Goal: Task Accomplishment & Management: Use online tool/utility

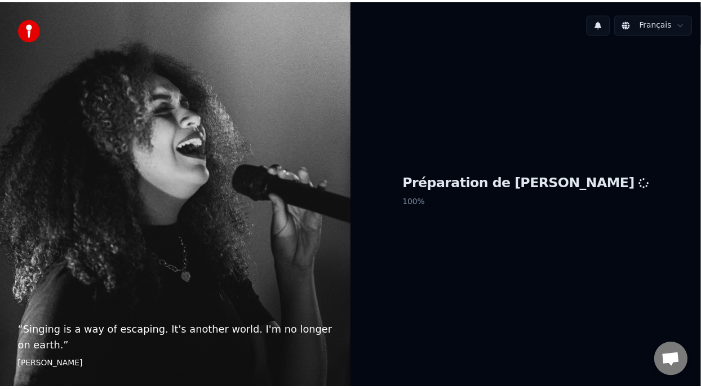
scroll to position [103, 0]
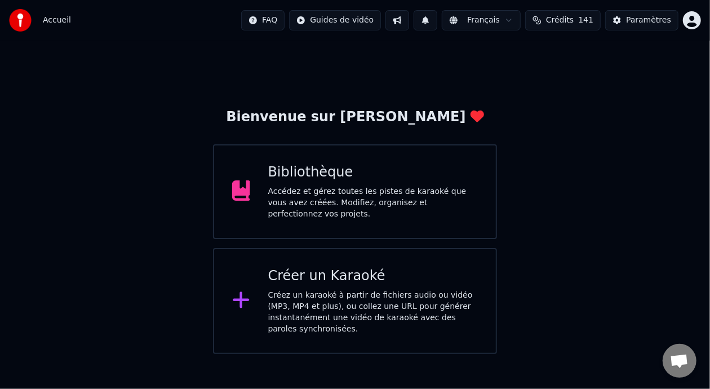
click at [350, 204] on div "Accédez et gérez toutes les pistes de karaoké que vous avez créées. Modifiez, o…" at bounding box center [373, 203] width 210 height 34
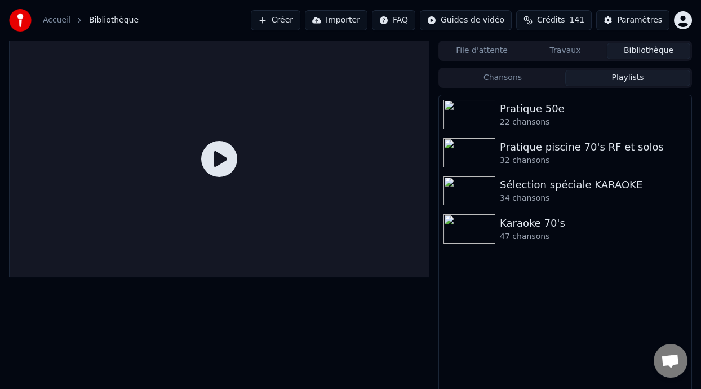
click at [658, 74] on button "Playlists" at bounding box center [628, 78] width 125 height 16
click at [549, 235] on div "47 chansons" at bounding box center [588, 236] width 176 height 11
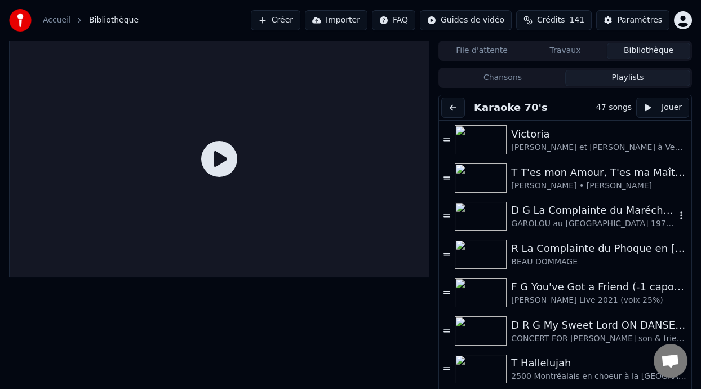
click at [584, 213] on div "D G La Complainte du Maréchal [PERSON_NAME] ON DANSE" at bounding box center [593, 210] width 165 height 16
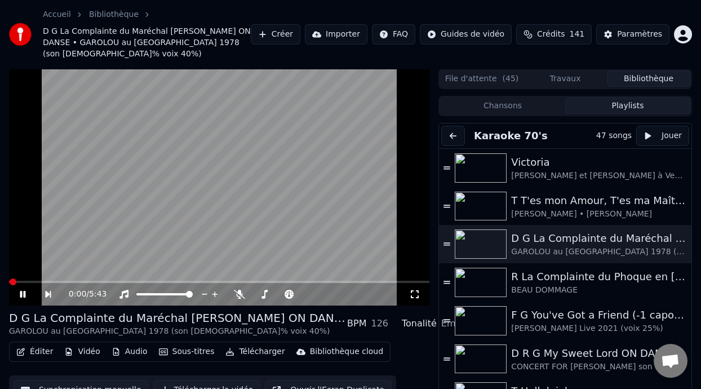
click at [22, 290] on icon at bounding box center [30, 294] width 25 height 9
click at [241, 290] on icon at bounding box center [239, 294] width 11 height 9
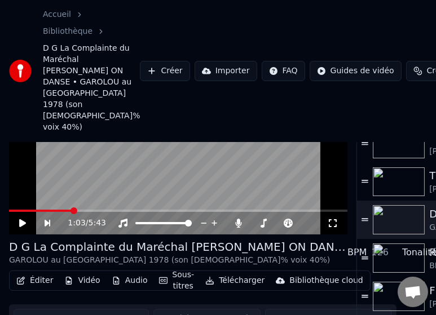
scroll to position [1, 0]
click at [23, 220] on icon at bounding box center [22, 223] width 7 height 8
click at [23, 220] on icon at bounding box center [30, 223] width 25 height 9
click at [46, 281] on button "Éditer" at bounding box center [35, 281] width 46 height 16
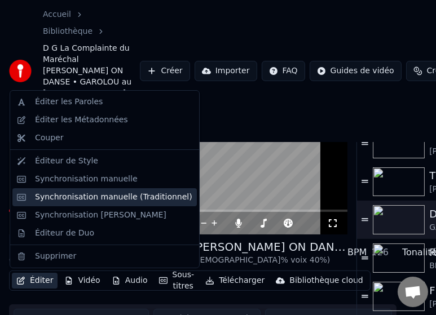
click at [121, 196] on div "Synchronisation manuelle (Traditionnel)" at bounding box center [113, 197] width 157 height 11
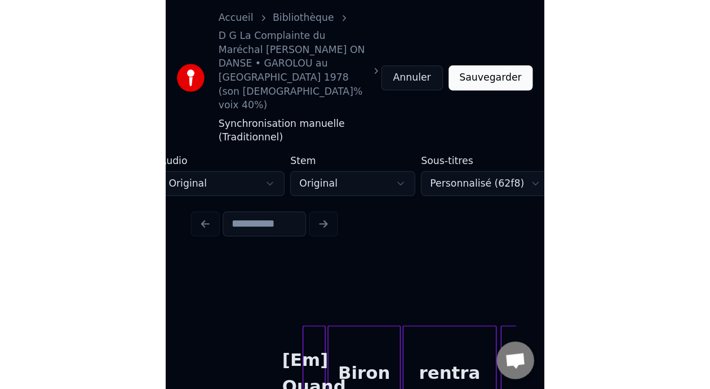
scroll to position [0, 4194]
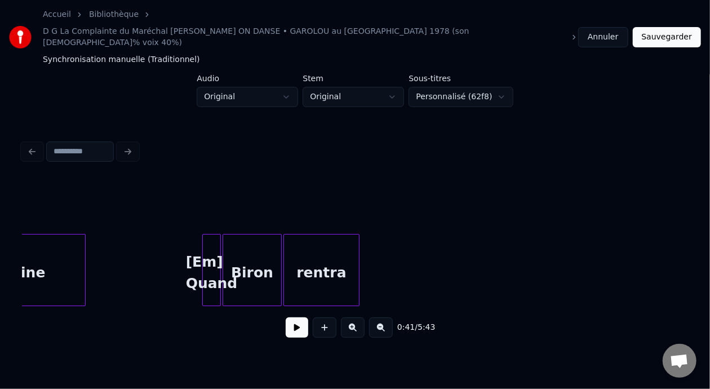
click at [292, 317] on button at bounding box center [297, 327] width 23 height 20
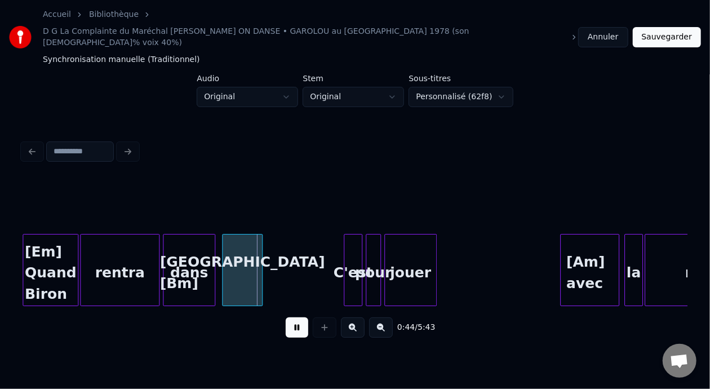
click at [292, 317] on button at bounding box center [297, 327] width 23 height 20
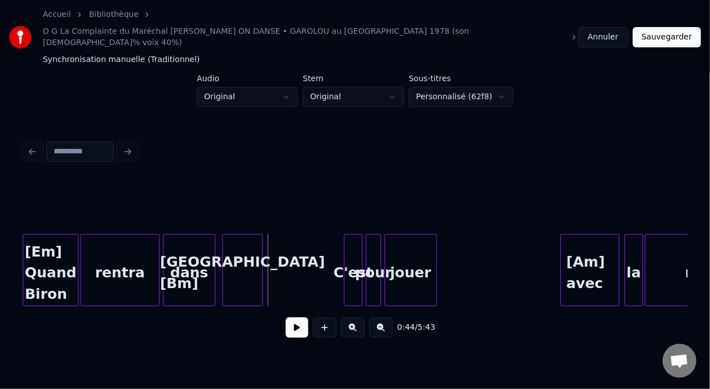
click at [293, 317] on button at bounding box center [297, 327] width 23 height 20
click at [295, 317] on button at bounding box center [297, 327] width 23 height 20
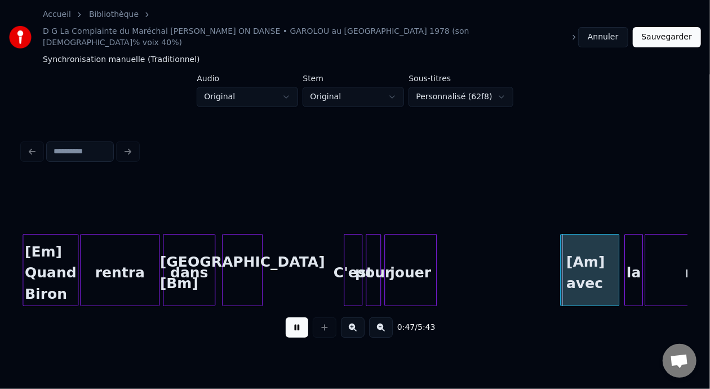
click at [298, 317] on button at bounding box center [297, 327] width 23 height 20
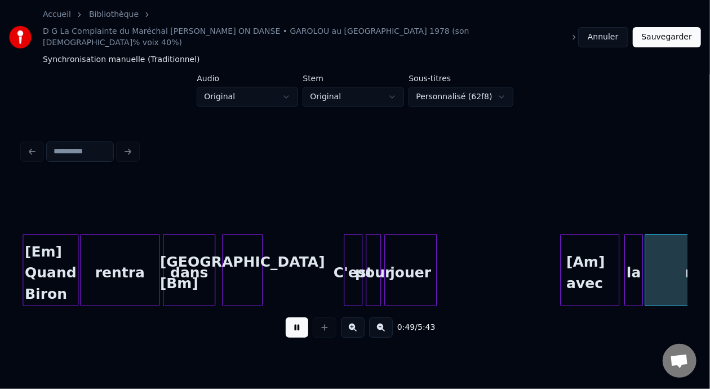
scroll to position [0, 4180]
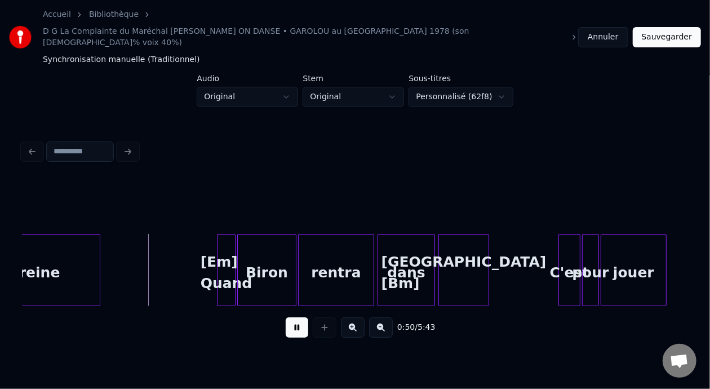
click at [303, 317] on button at bounding box center [297, 327] width 23 height 20
click at [301, 317] on button at bounding box center [297, 327] width 23 height 20
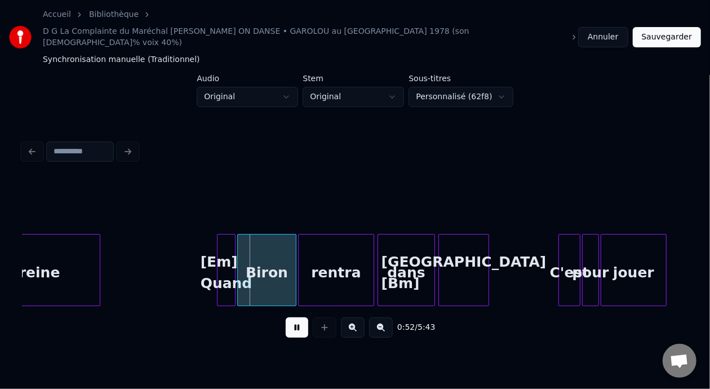
click at [286, 317] on button at bounding box center [297, 327] width 23 height 20
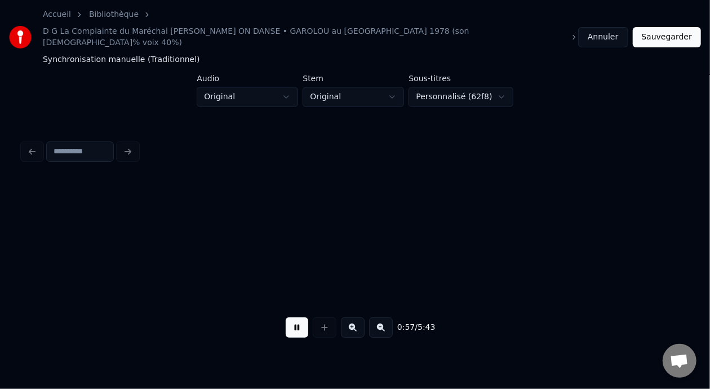
scroll to position [0, 4844]
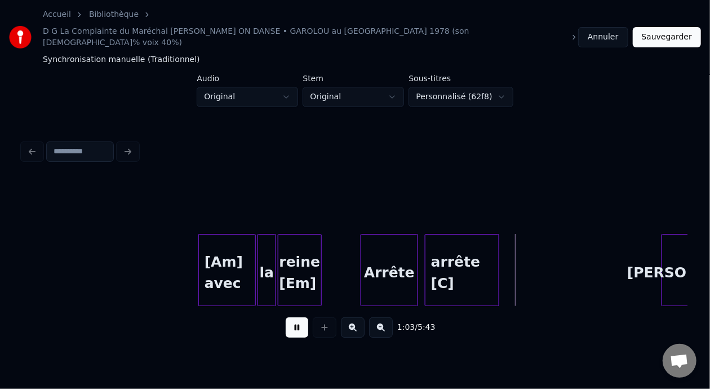
click at [293, 317] on button at bounding box center [297, 327] width 23 height 20
click at [288, 317] on button at bounding box center [297, 327] width 23 height 20
click at [290, 317] on button at bounding box center [297, 327] width 23 height 20
click at [295, 317] on button at bounding box center [297, 327] width 23 height 20
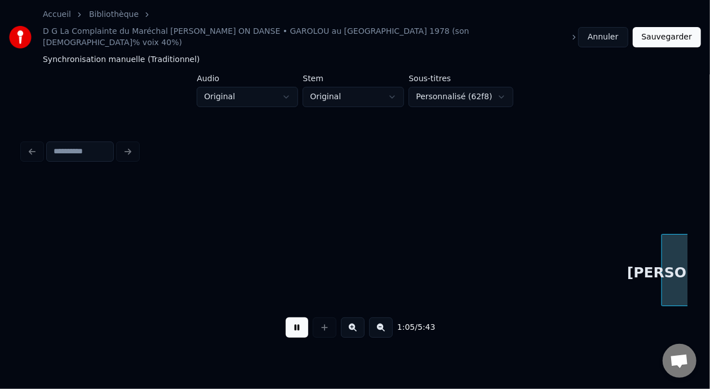
scroll to position [0, 5510]
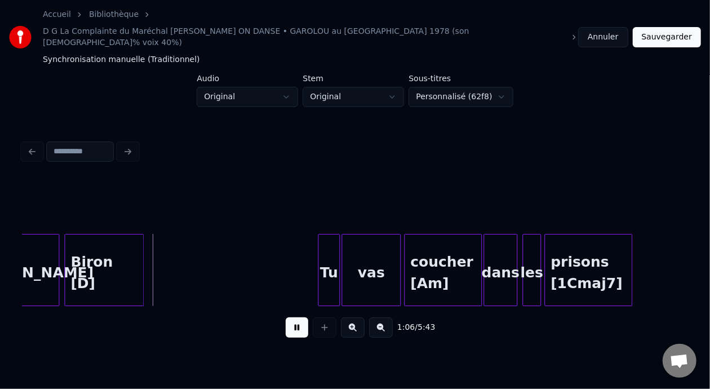
click at [296, 317] on button at bounding box center [297, 327] width 23 height 20
click at [297, 317] on button at bounding box center [297, 327] width 23 height 20
click at [286, 317] on button at bounding box center [297, 327] width 23 height 20
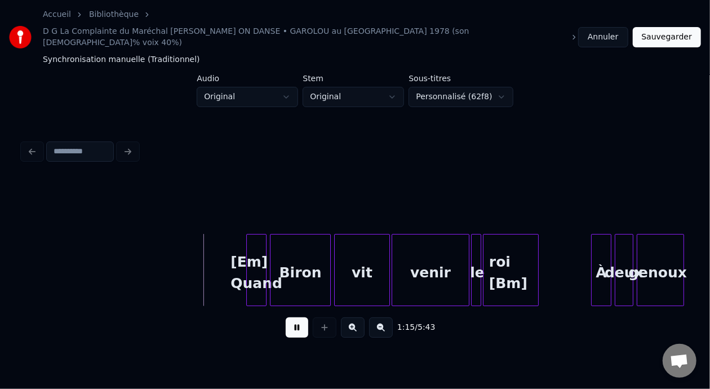
click at [286, 317] on button at bounding box center [297, 327] width 23 height 20
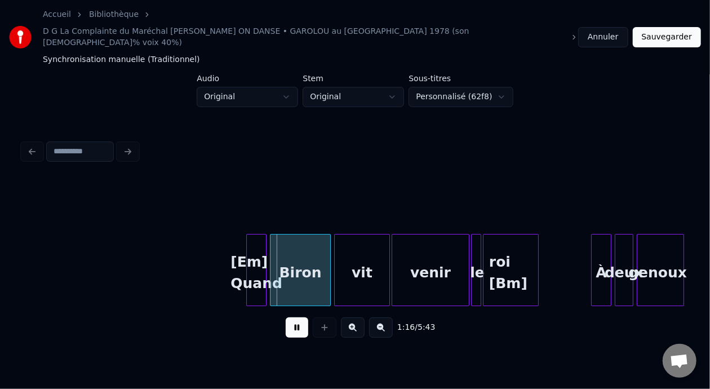
click at [286, 317] on button at bounding box center [297, 327] width 23 height 20
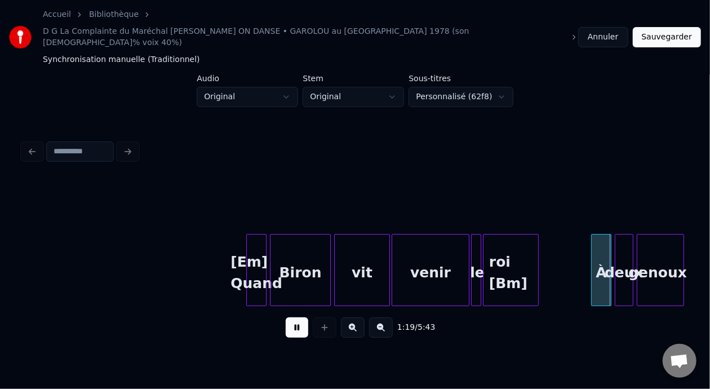
click at [286, 317] on button at bounding box center [297, 327] width 23 height 20
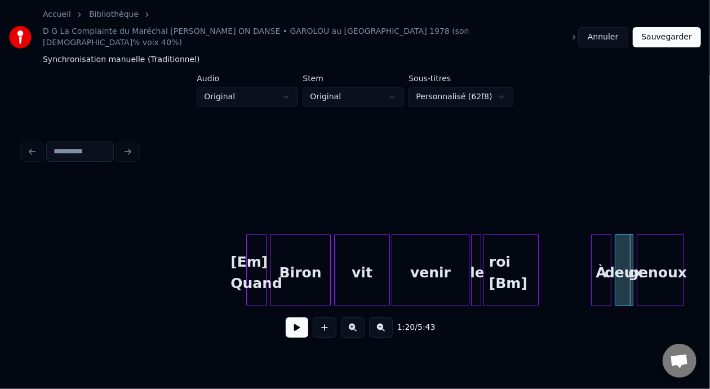
click at [286, 317] on button at bounding box center [297, 327] width 23 height 20
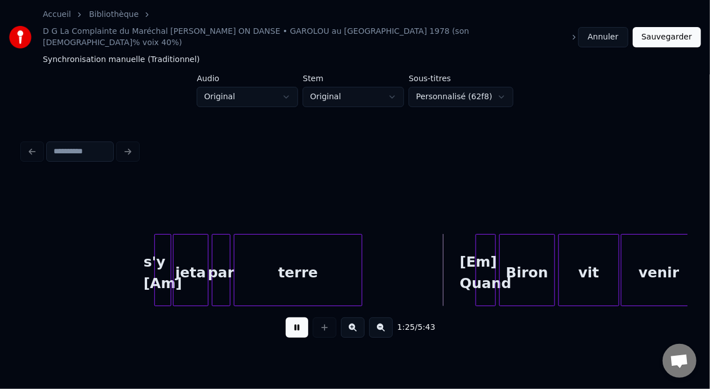
click at [286, 317] on button at bounding box center [297, 327] width 23 height 20
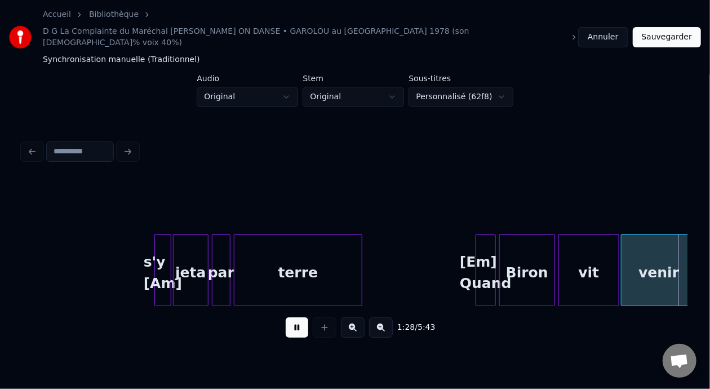
scroll to position [0, 7506]
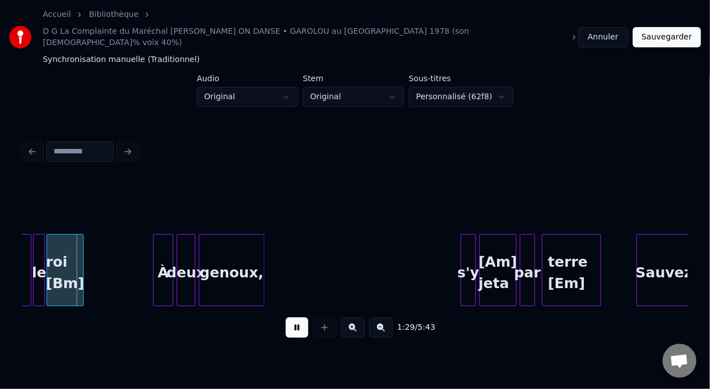
click at [286, 317] on button at bounding box center [297, 327] width 23 height 20
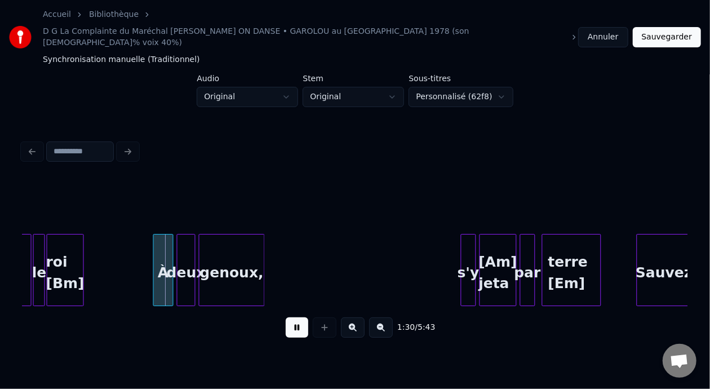
click at [286, 317] on button at bounding box center [297, 327] width 23 height 20
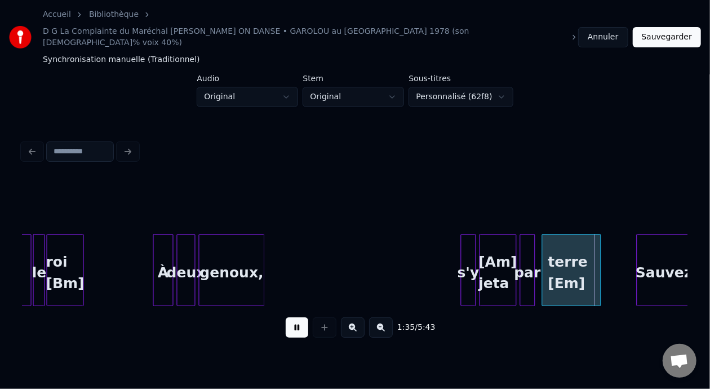
click at [286, 317] on button at bounding box center [297, 327] width 23 height 20
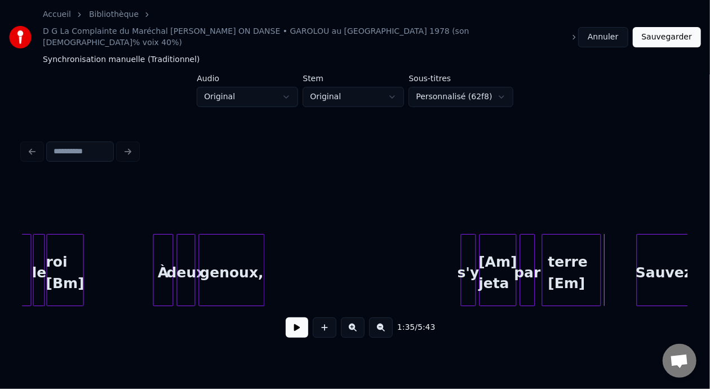
click at [286, 317] on button at bounding box center [297, 327] width 23 height 20
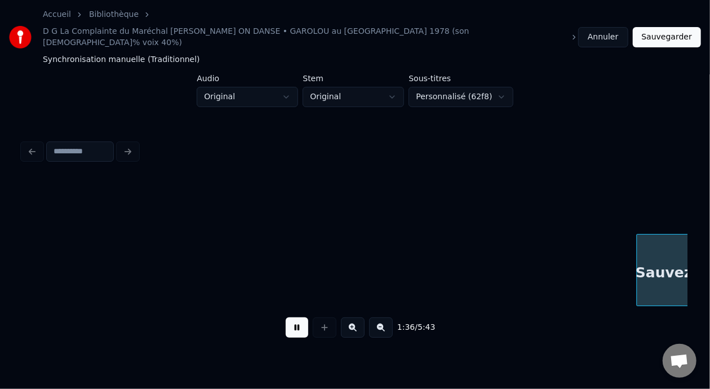
scroll to position [0, 8173]
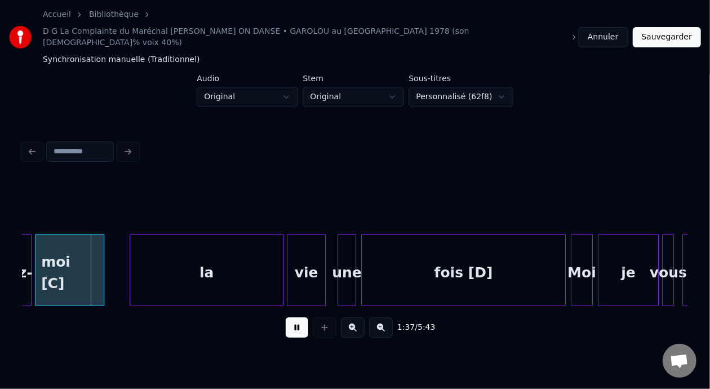
click at [286, 317] on button at bounding box center [297, 327] width 23 height 20
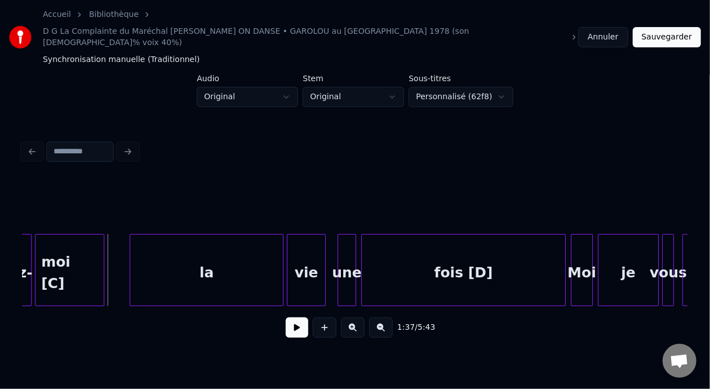
click at [286, 317] on button at bounding box center [297, 327] width 23 height 20
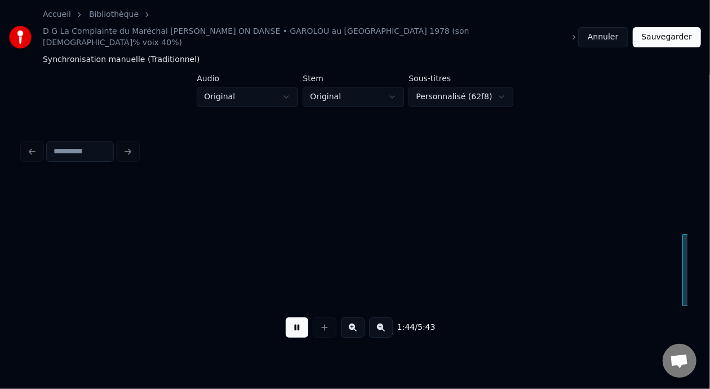
scroll to position [0, 8839]
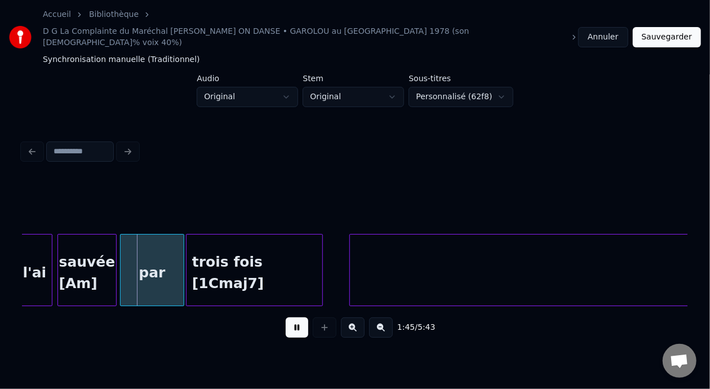
click at [286, 317] on button at bounding box center [297, 327] width 23 height 20
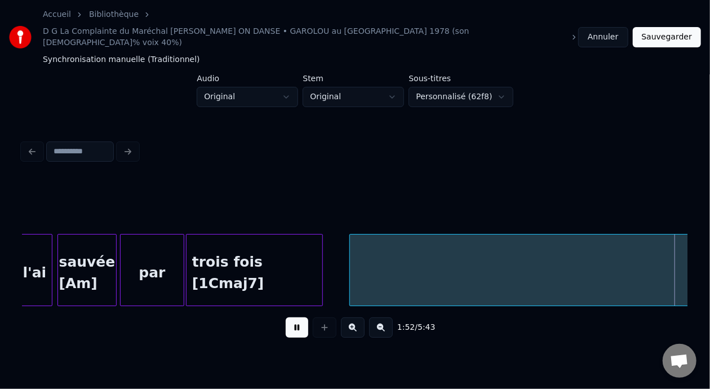
click at [106, 239] on div "sauvée [Am]" at bounding box center [87, 273] width 58 height 77
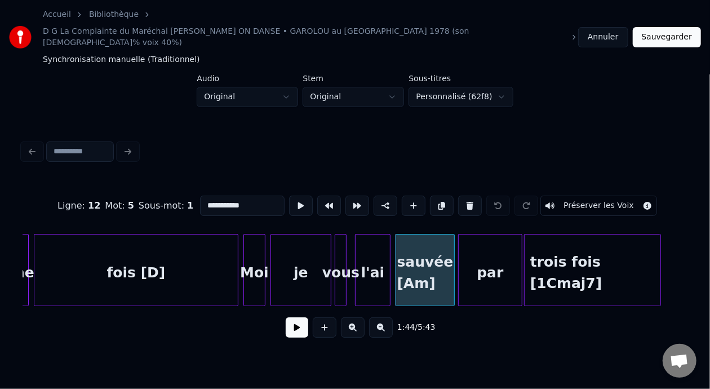
scroll to position [0, 8470]
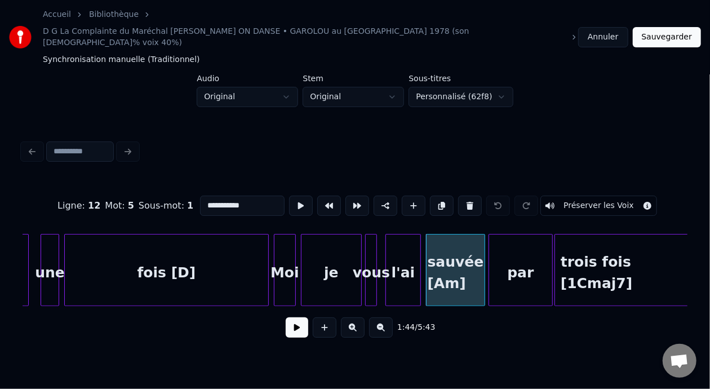
click at [112, 247] on div "fois [D]" at bounding box center [167, 273] width 204 height 77
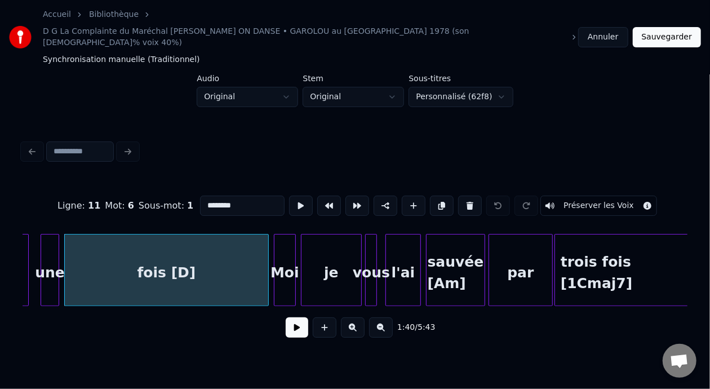
click at [52, 243] on div "une" at bounding box center [49, 273] width 17 height 77
type input "***"
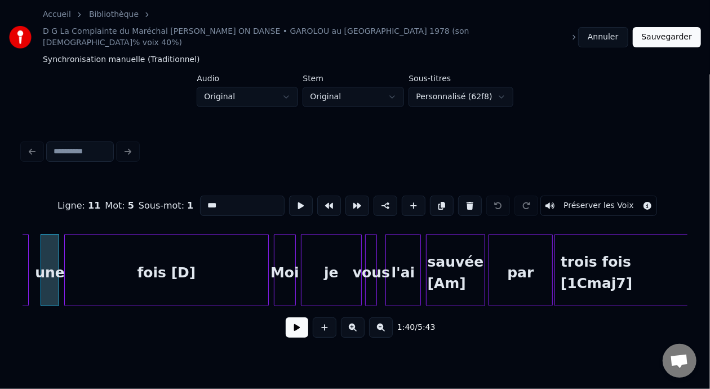
click at [290, 317] on button at bounding box center [297, 327] width 23 height 20
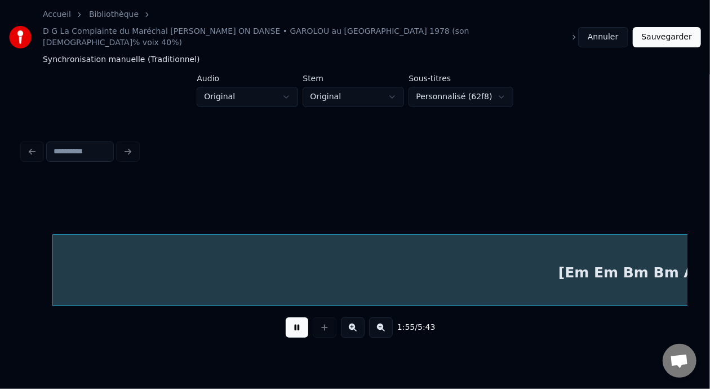
scroll to position [0, 9801]
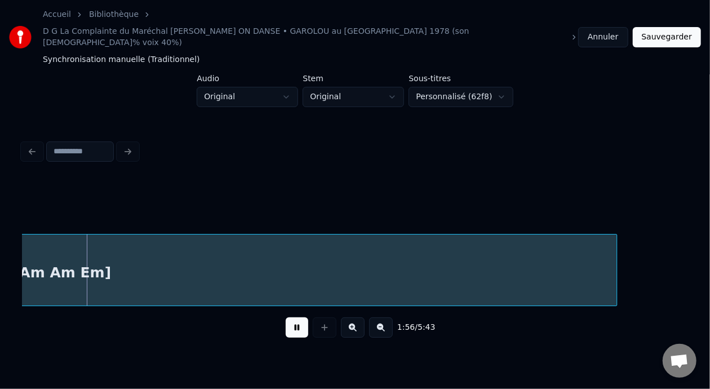
click at [286, 317] on button at bounding box center [297, 327] width 23 height 20
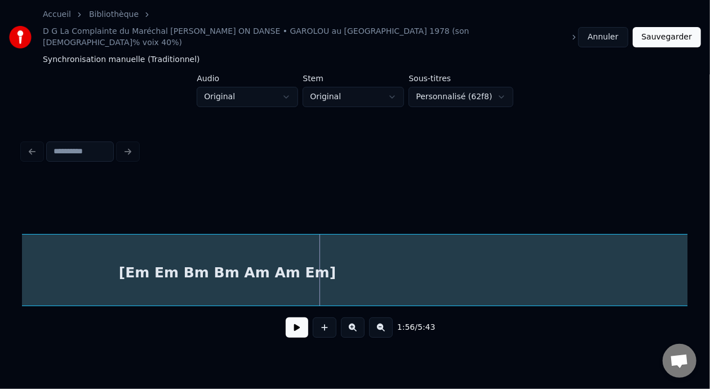
scroll to position [0, 9523]
click at [286, 317] on button at bounding box center [297, 327] width 23 height 20
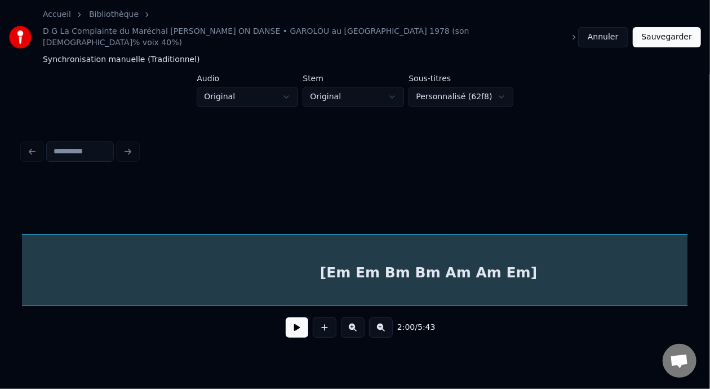
scroll to position [0, 9441]
click at [286, 317] on button at bounding box center [297, 327] width 23 height 20
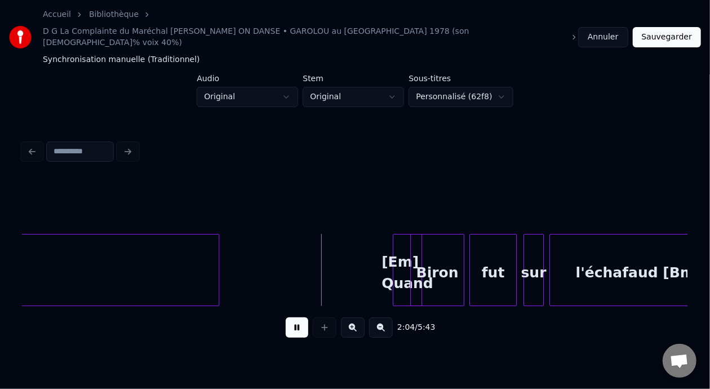
click at [286, 317] on button at bounding box center [297, 327] width 23 height 20
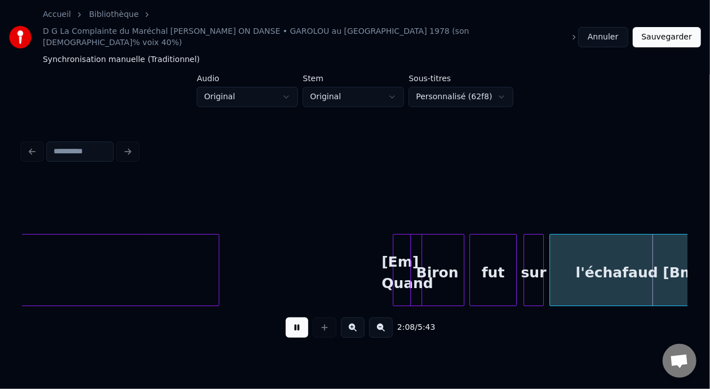
click at [286, 317] on button at bounding box center [297, 327] width 23 height 20
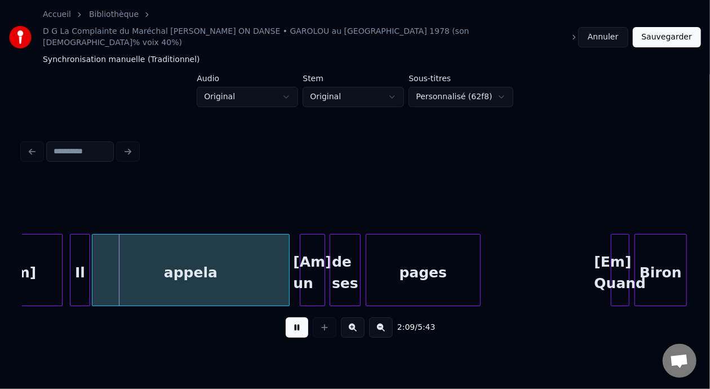
click at [286, 317] on button at bounding box center [297, 327] width 23 height 20
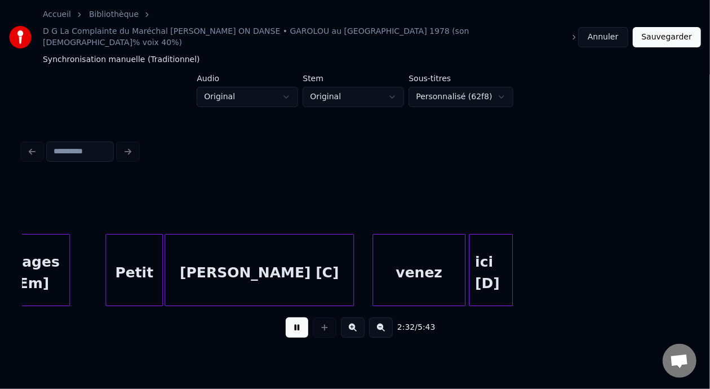
scroll to position [0, 12862]
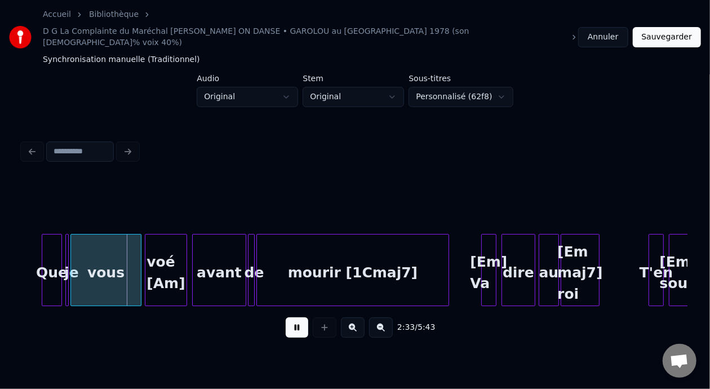
click at [286, 317] on button at bounding box center [297, 327] width 23 height 20
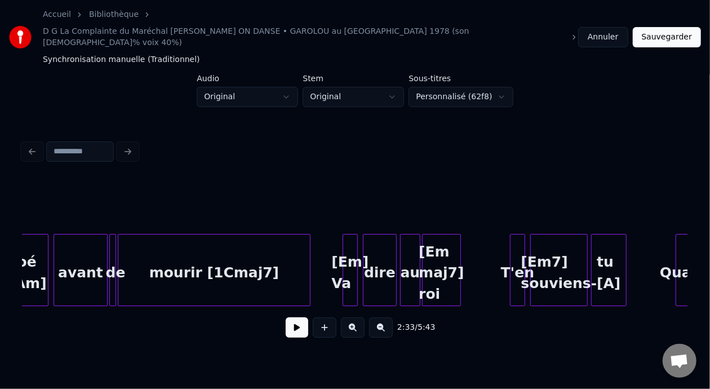
scroll to position [0, 13075]
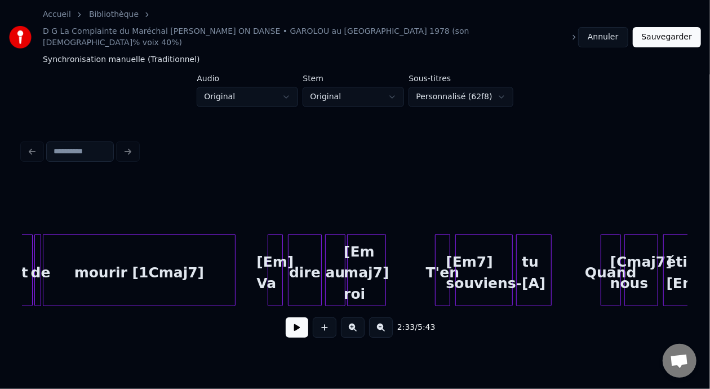
click at [359, 317] on button at bounding box center [353, 327] width 24 height 20
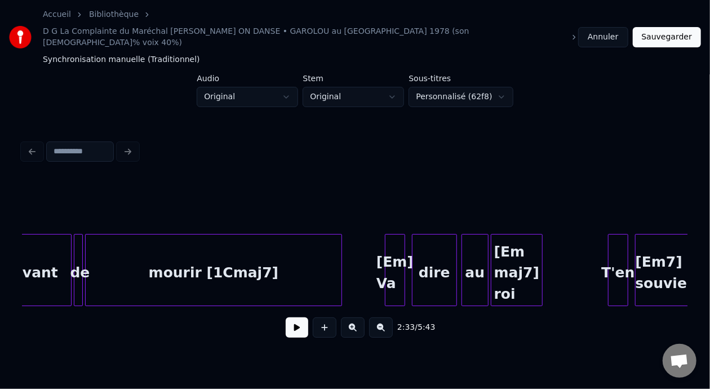
click at [359, 317] on button at bounding box center [353, 327] width 24 height 20
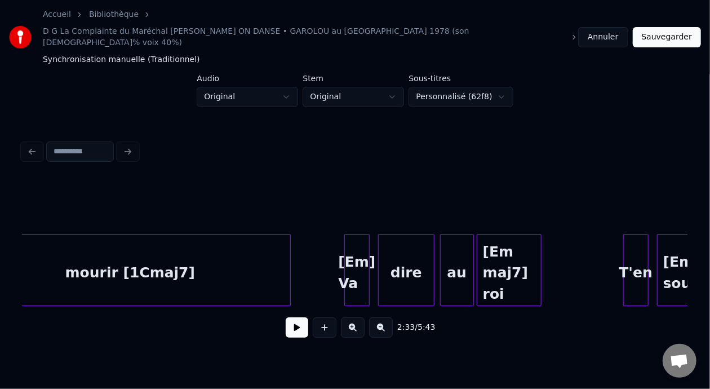
scroll to position [0, 21894]
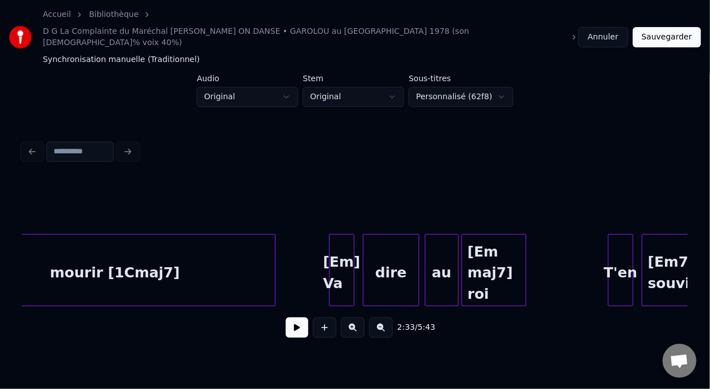
click at [298, 317] on button at bounding box center [297, 327] width 23 height 20
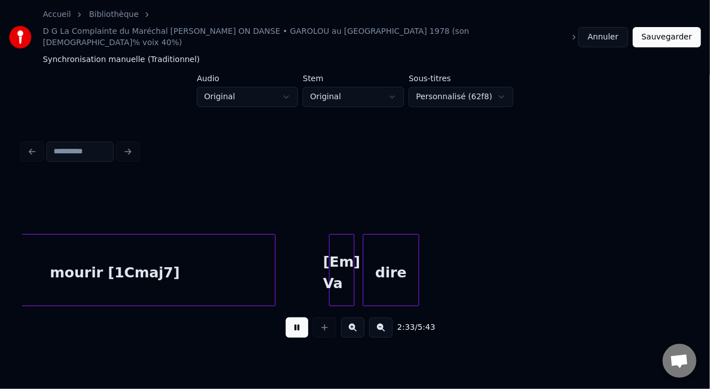
scroll to position [0, 21613]
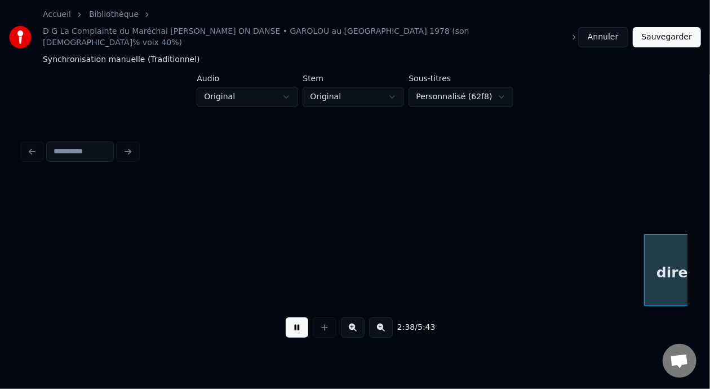
click at [298, 317] on button at bounding box center [297, 327] width 23 height 20
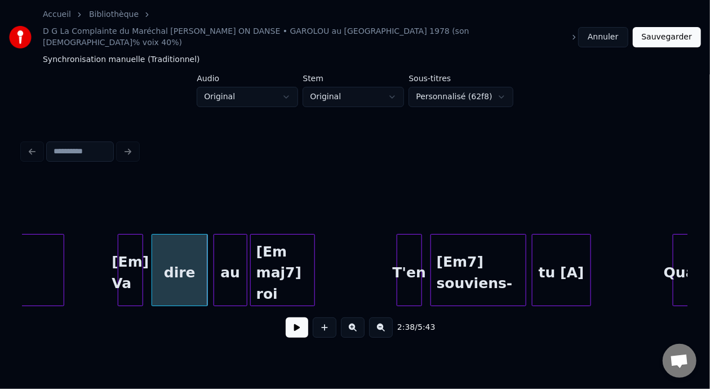
scroll to position [0, 22038]
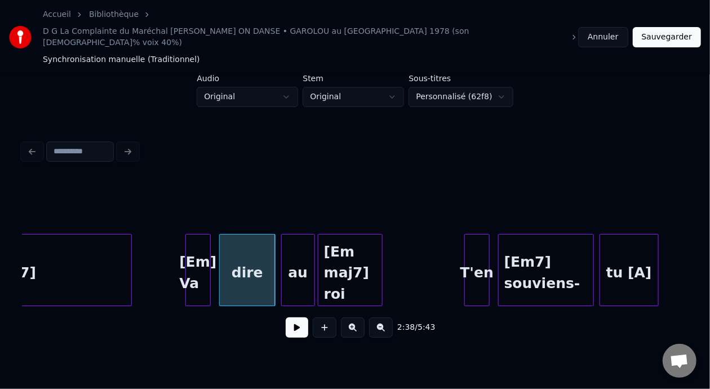
click at [201, 235] on div "[Em] Va" at bounding box center [198, 273] width 24 height 77
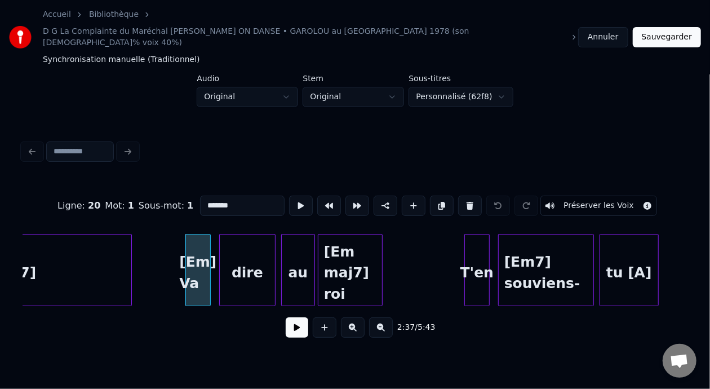
click at [202, 196] on input "*******" at bounding box center [242, 206] width 85 height 20
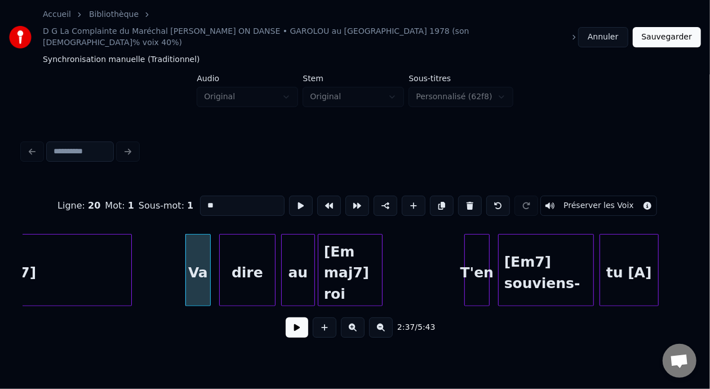
click at [358, 243] on div "[Em maj7] roi" at bounding box center [351, 273] width 64 height 77
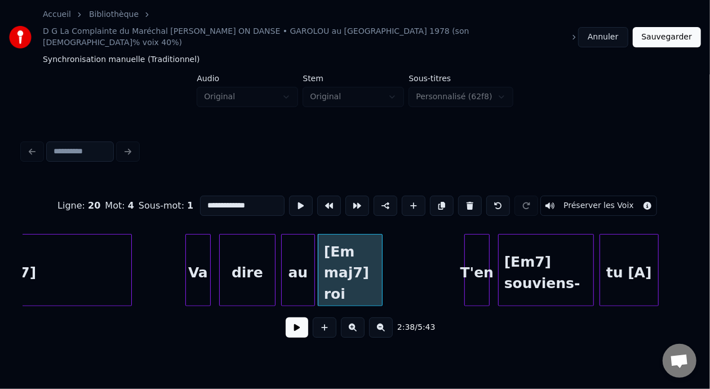
click at [219, 196] on input "**********" at bounding box center [242, 206] width 85 height 20
click at [509, 246] on div "[Em7] souviens-" at bounding box center [546, 273] width 95 height 77
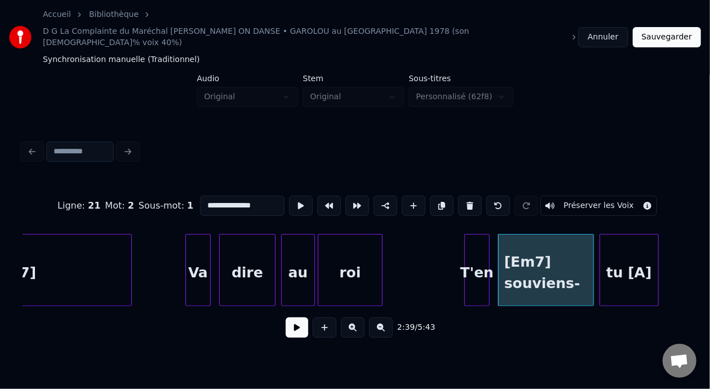
click at [207, 196] on input "**********" at bounding box center [242, 206] width 85 height 20
click at [205, 196] on input "**********" at bounding box center [242, 206] width 85 height 20
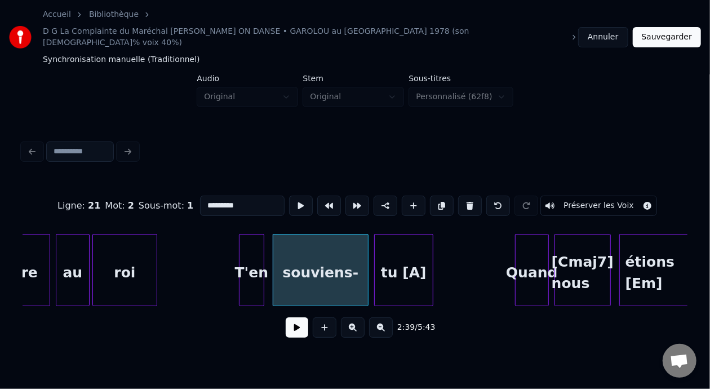
scroll to position [0, 22271]
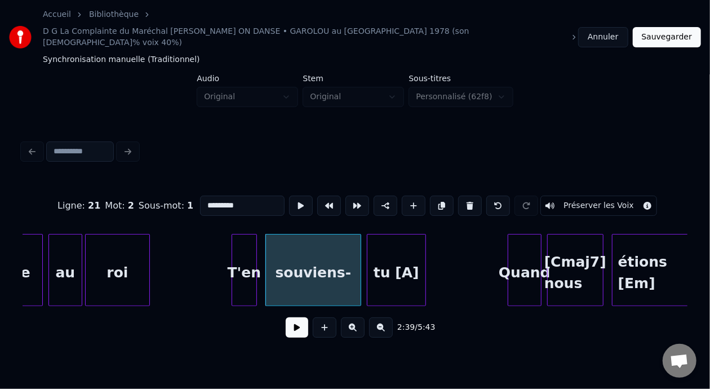
click at [399, 236] on div "tu [A]" at bounding box center [397, 273] width 58 height 77
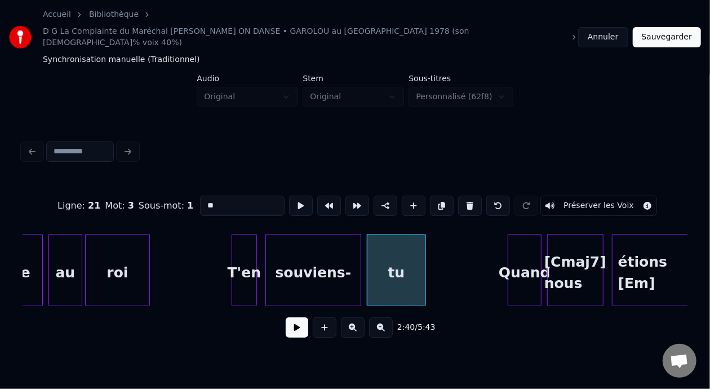
click at [569, 240] on div "[Cmaj7] nous" at bounding box center [575, 273] width 55 height 77
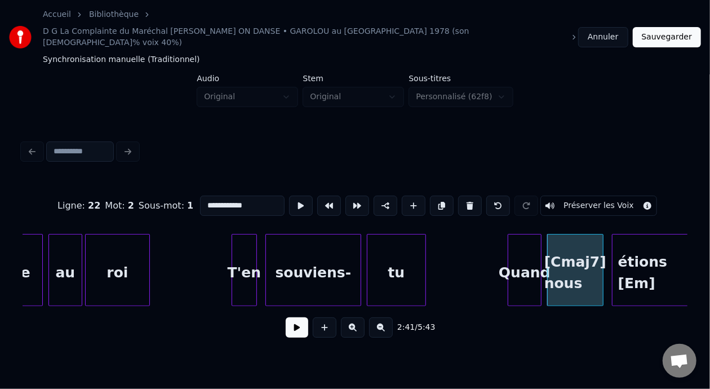
click at [213, 196] on input "**********" at bounding box center [242, 206] width 85 height 20
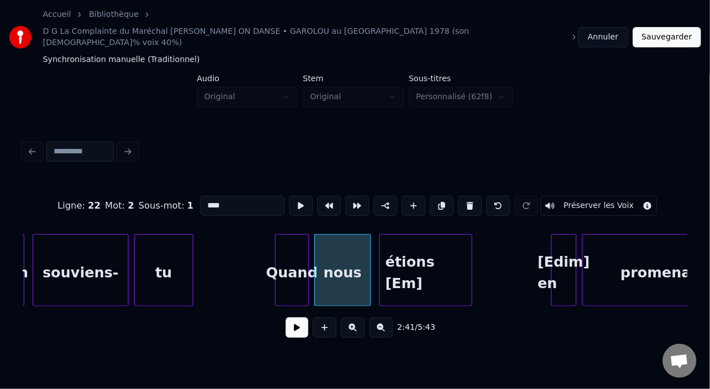
scroll to position [0, 22512]
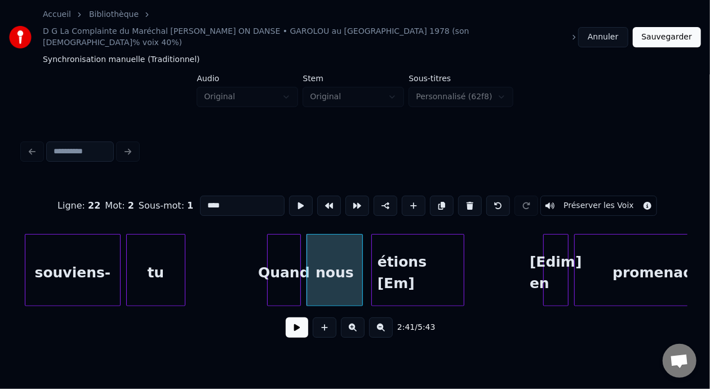
click at [429, 238] on div "étions [Em]" at bounding box center [418, 273] width 92 height 77
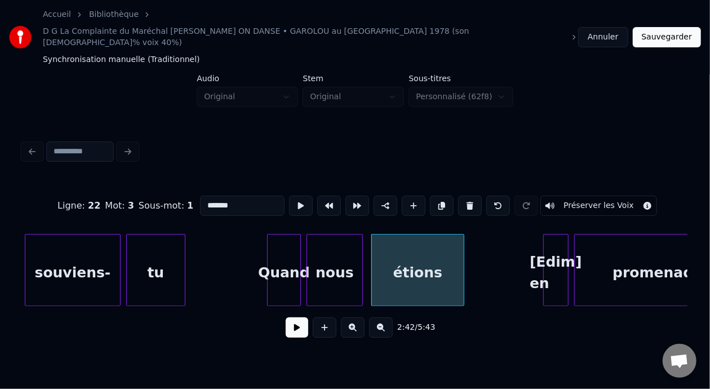
click at [557, 252] on div "[Edim] en" at bounding box center [556, 273] width 24 height 77
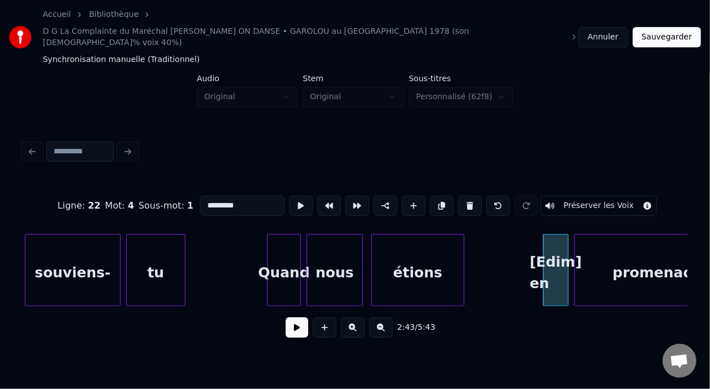
click at [206, 196] on input "*********" at bounding box center [242, 206] width 85 height 20
click at [208, 196] on input "*********" at bounding box center [242, 206] width 85 height 20
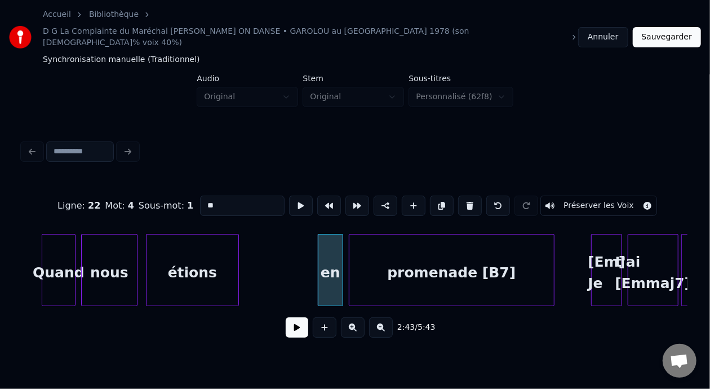
scroll to position [0, 22767]
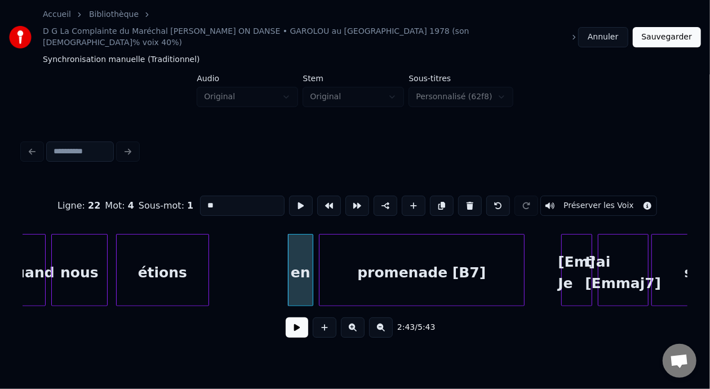
click at [463, 243] on div "promenade [B7]" at bounding box center [422, 273] width 205 height 77
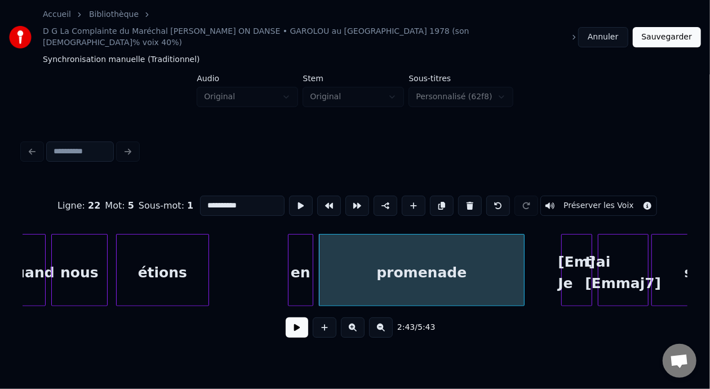
click at [599, 236] on div at bounding box center [600, 270] width 3 height 71
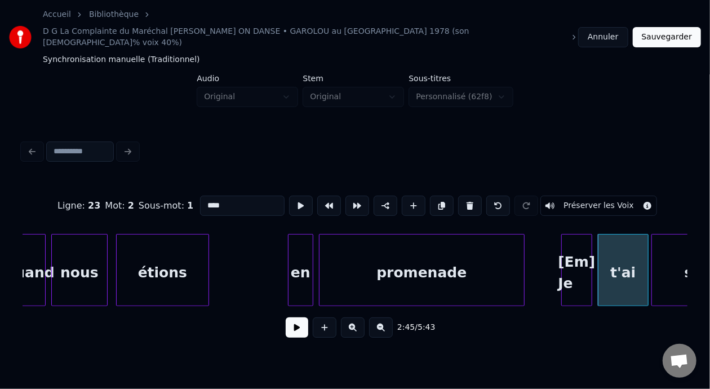
click at [577, 235] on div "[Em] Je" at bounding box center [577, 273] width 30 height 77
click at [576, 235] on div "[Em] Je" at bounding box center [577, 273] width 30 height 77
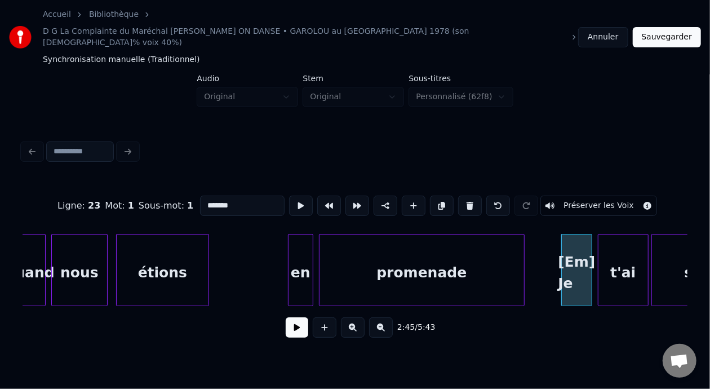
click at [200, 196] on input "*******" at bounding box center [242, 206] width 85 height 20
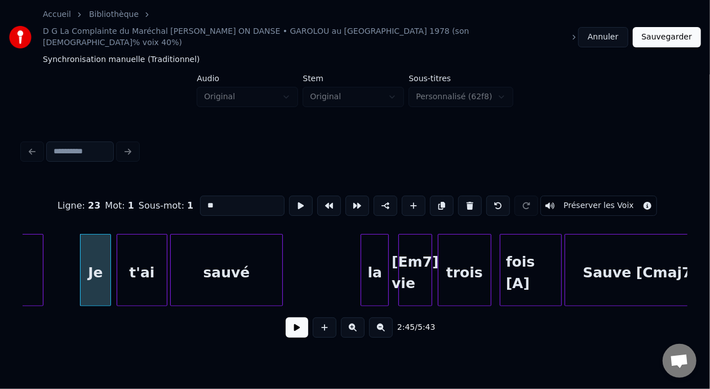
scroll to position [0, 23271]
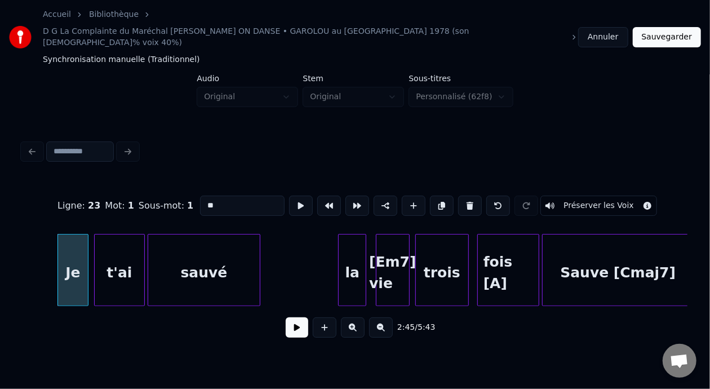
click at [394, 241] on div "[Em7] vie" at bounding box center [393, 273] width 33 height 77
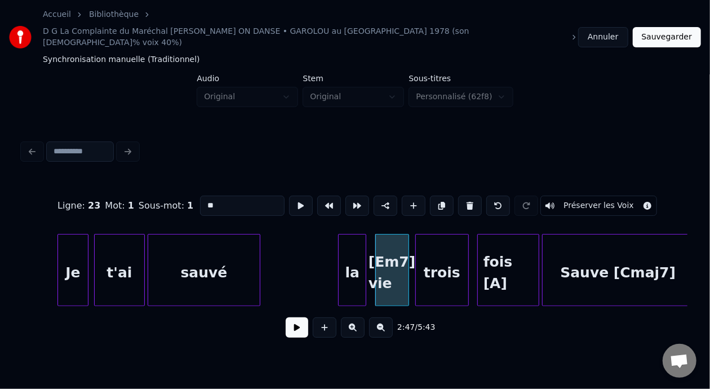
click at [391, 235] on div "[Em7] vie" at bounding box center [392, 273] width 33 height 77
click at [205, 196] on input "*********" at bounding box center [242, 206] width 85 height 20
click at [522, 248] on div "fois [A]" at bounding box center [508, 273] width 61 height 77
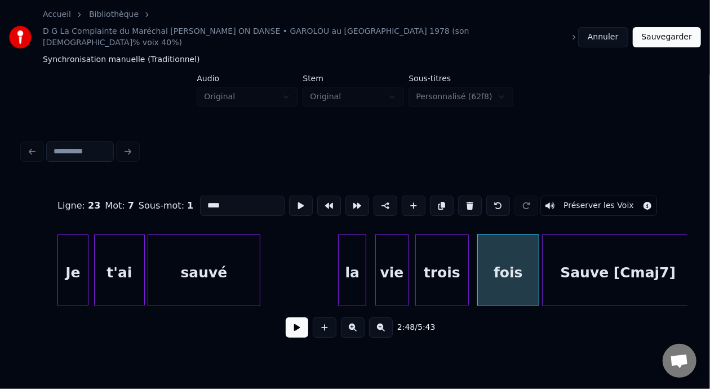
click at [179, 235] on div "sauvé" at bounding box center [204, 273] width 112 height 77
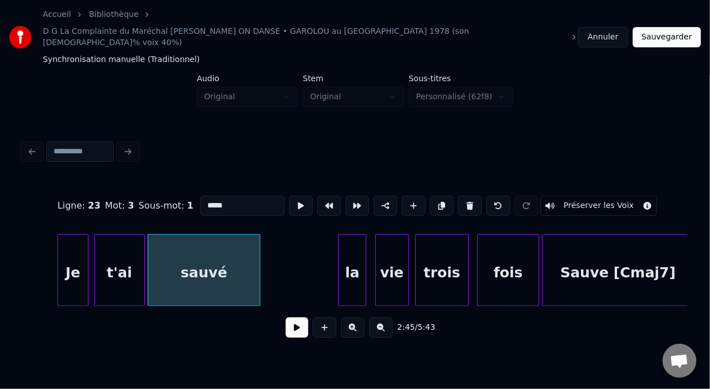
type input "*****"
click at [288, 317] on button at bounding box center [297, 327] width 23 height 20
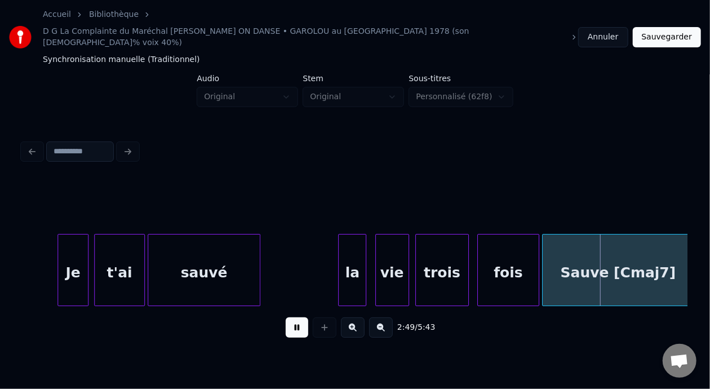
click at [294, 317] on button at bounding box center [297, 327] width 23 height 20
click at [647, 238] on div "Sauve [Cmaj7]" at bounding box center [618, 273] width 151 height 77
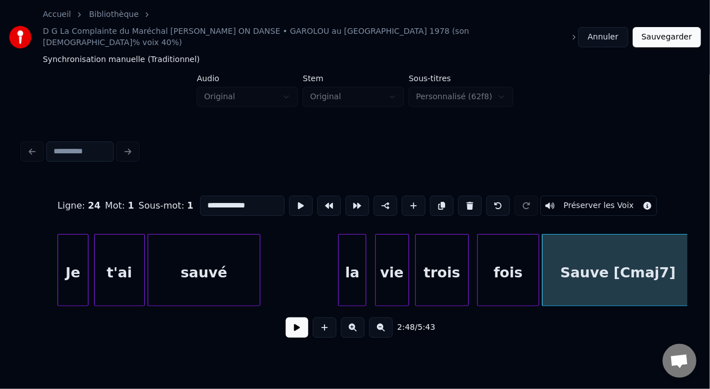
click at [242, 196] on input "**********" at bounding box center [242, 206] width 85 height 20
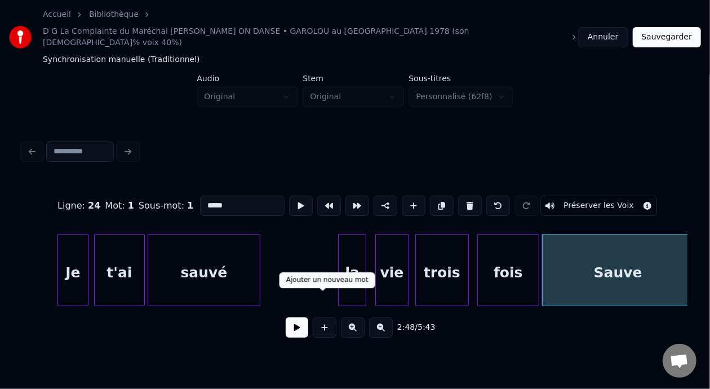
type input "*****"
click at [299, 317] on button at bounding box center [297, 327] width 23 height 20
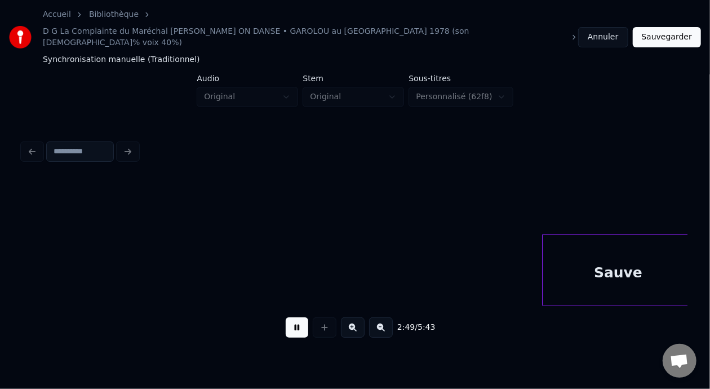
scroll to position [0, 23938]
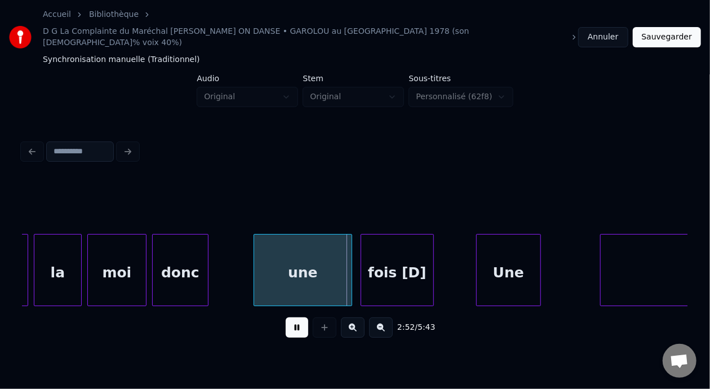
click at [298, 317] on button at bounding box center [297, 327] width 23 height 20
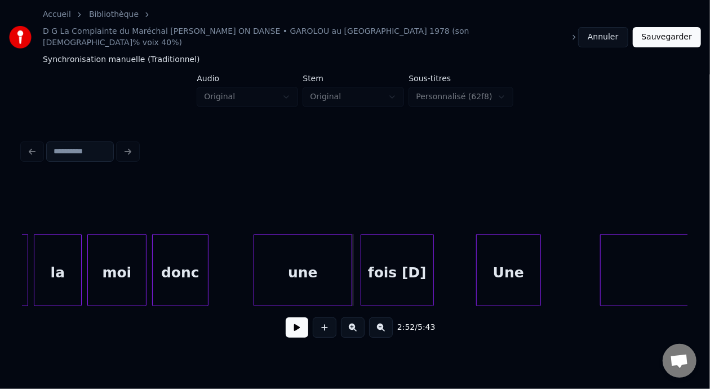
click at [385, 248] on div "fois [D]" at bounding box center [397, 273] width 72 height 77
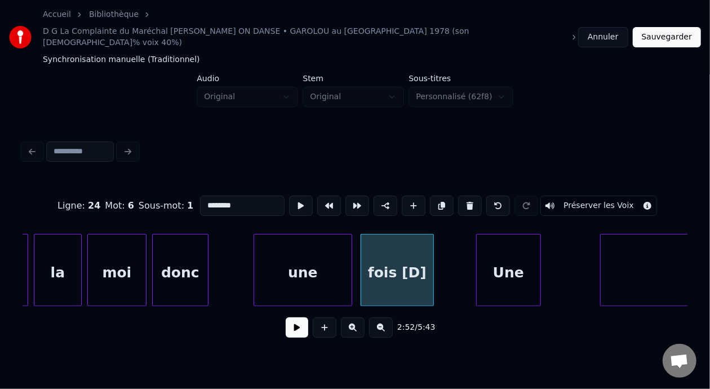
click at [217, 196] on input "********" at bounding box center [242, 206] width 85 height 20
type input "****"
click at [295, 317] on button at bounding box center [297, 327] width 23 height 20
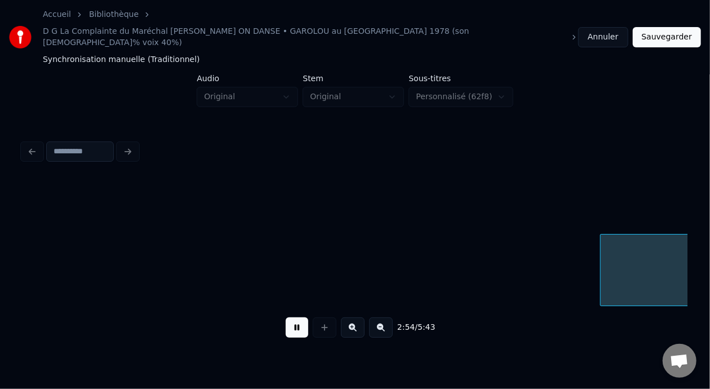
scroll to position [0, 24603]
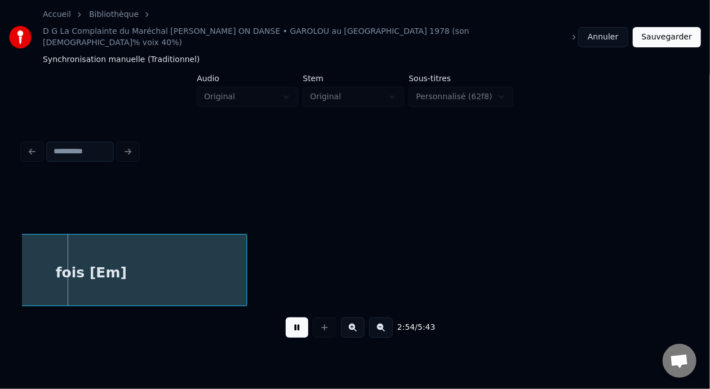
click at [295, 317] on button at bounding box center [297, 327] width 23 height 20
click at [146, 240] on div "fois [Em]" at bounding box center [92, 273] width 312 height 77
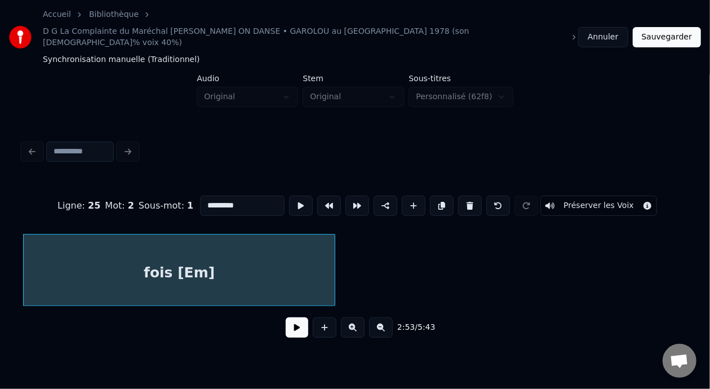
click at [226, 196] on input "*********" at bounding box center [242, 206] width 85 height 20
type input "****"
click at [299, 317] on button at bounding box center [297, 327] width 23 height 20
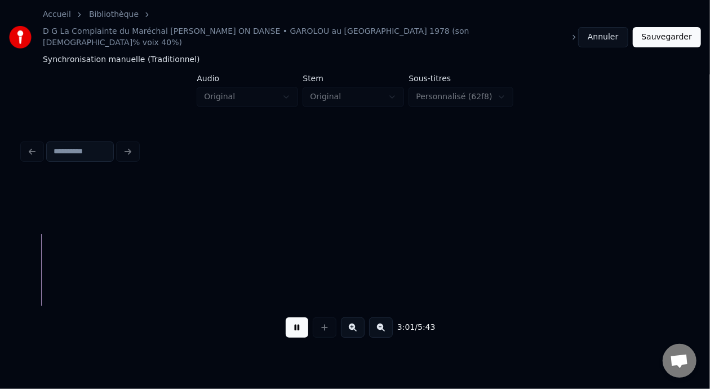
scroll to position [0, 25543]
click at [294, 317] on button at bounding box center [297, 327] width 23 height 20
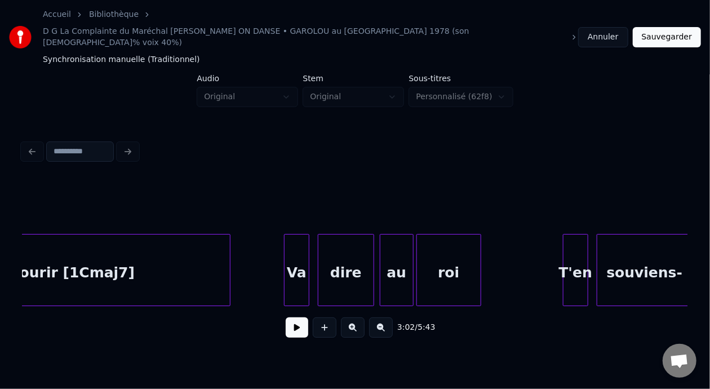
scroll to position [0, 21884]
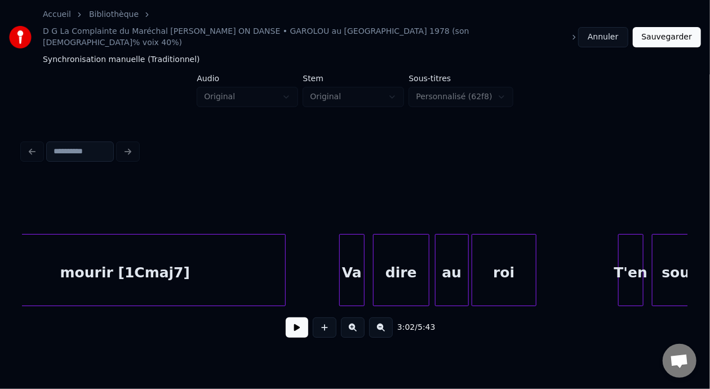
click at [349, 237] on div "Va" at bounding box center [352, 273] width 24 height 77
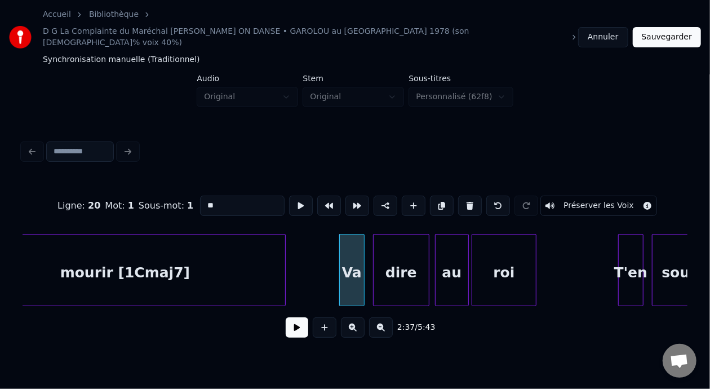
click at [293, 317] on button at bounding box center [297, 327] width 23 height 20
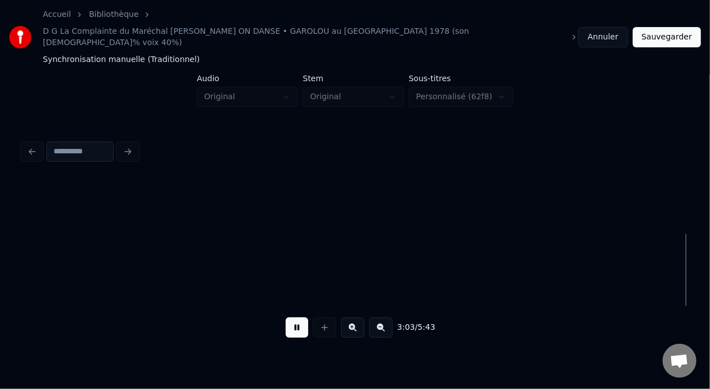
scroll to position [0, 25883]
click at [286, 317] on button at bounding box center [297, 327] width 23 height 20
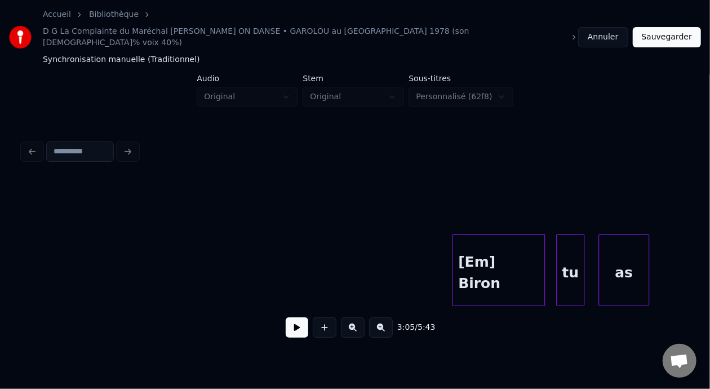
scroll to position [0, 29320]
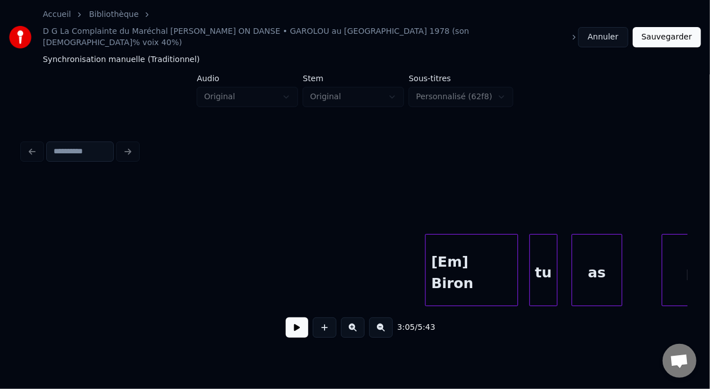
click at [471, 242] on div "[Em] Biron" at bounding box center [472, 273] width 92 height 77
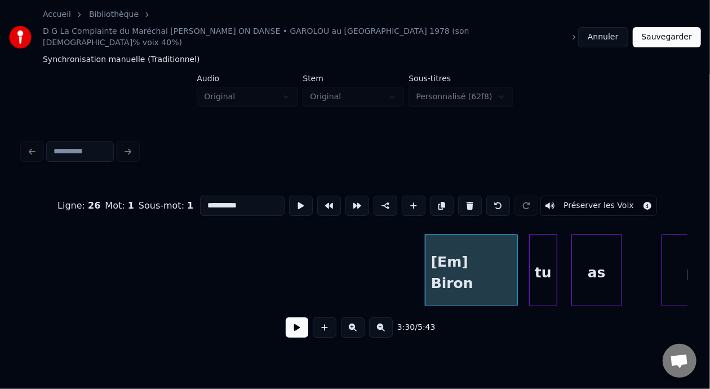
click at [290, 317] on button at bounding box center [297, 327] width 23 height 20
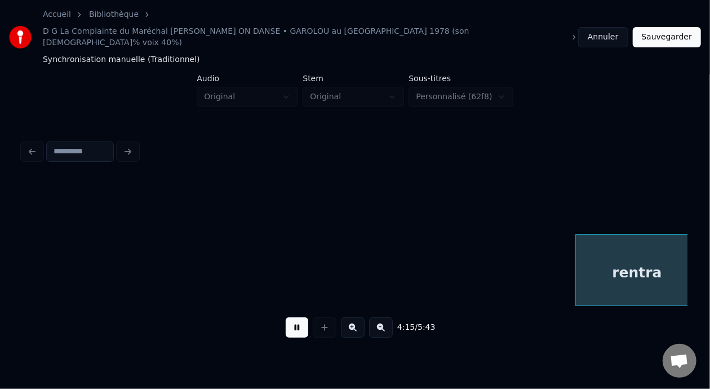
scroll to position [0, 35991]
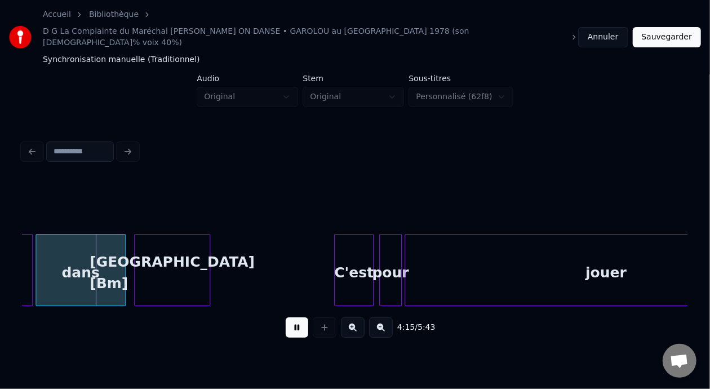
click at [286, 317] on button at bounding box center [297, 327] width 23 height 20
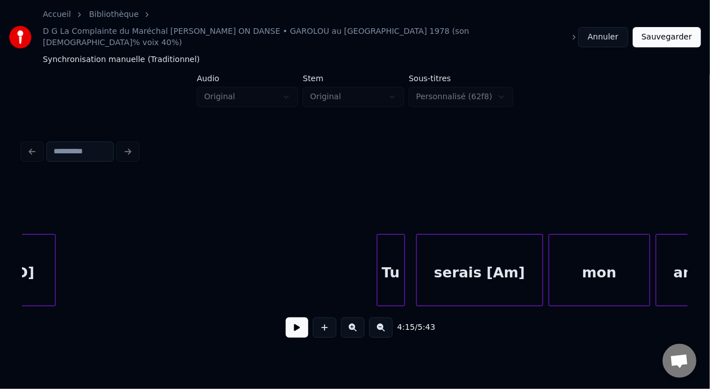
scroll to position [0, 33254]
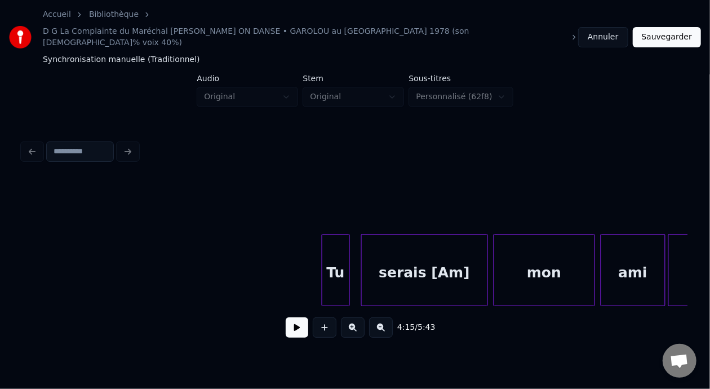
click at [286, 317] on button at bounding box center [297, 327] width 23 height 20
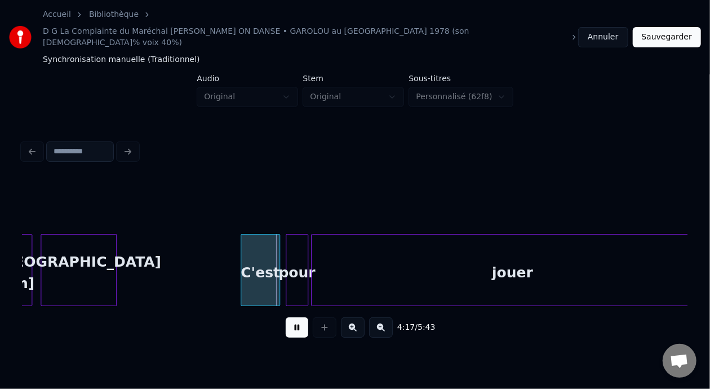
click at [286, 317] on button at bounding box center [297, 327] width 23 height 20
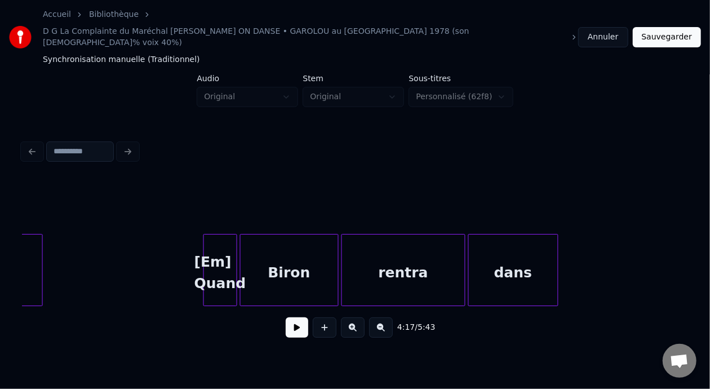
scroll to position [0, 35419]
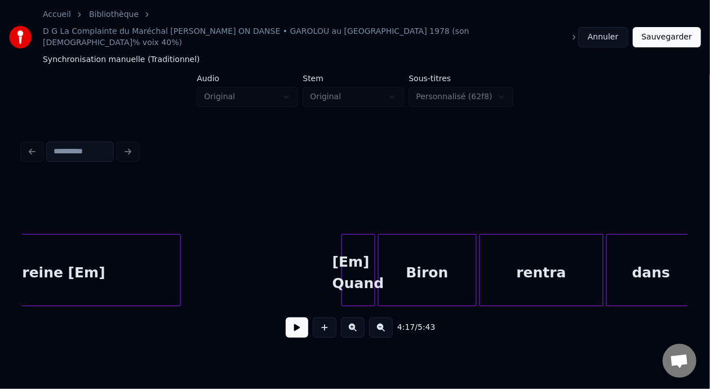
click at [286, 317] on button at bounding box center [297, 327] width 23 height 20
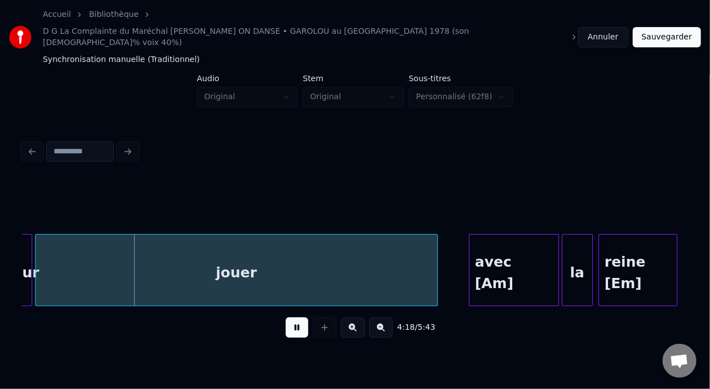
click at [286, 317] on button at bounding box center [297, 327] width 23 height 20
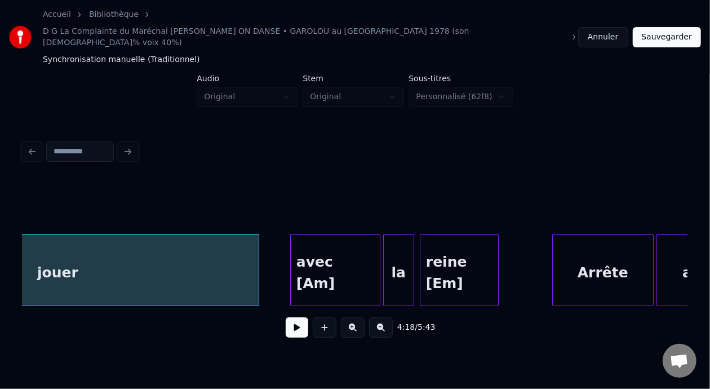
scroll to position [0, 36595]
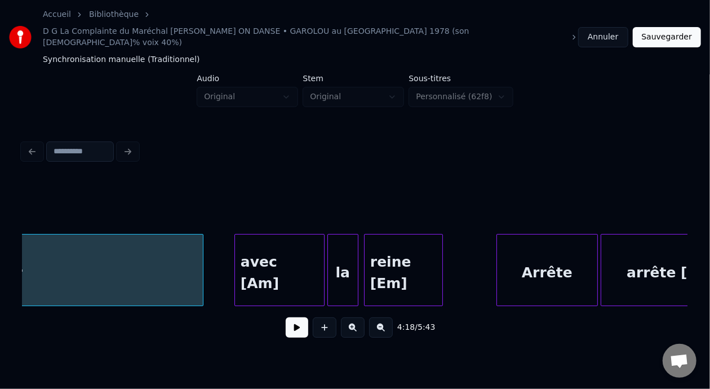
click at [382, 317] on button at bounding box center [381, 327] width 24 height 20
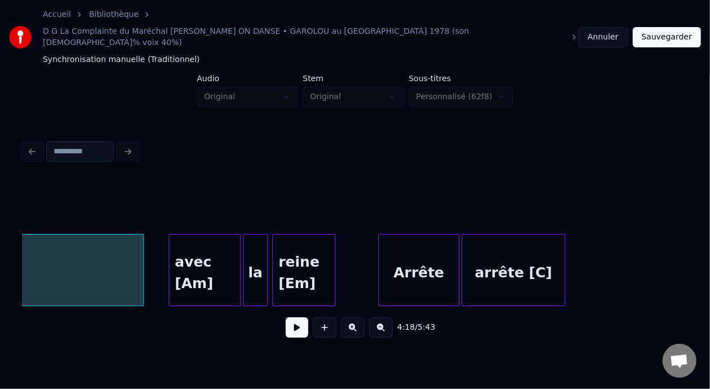
click at [382, 317] on button at bounding box center [381, 327] width 24 height 20
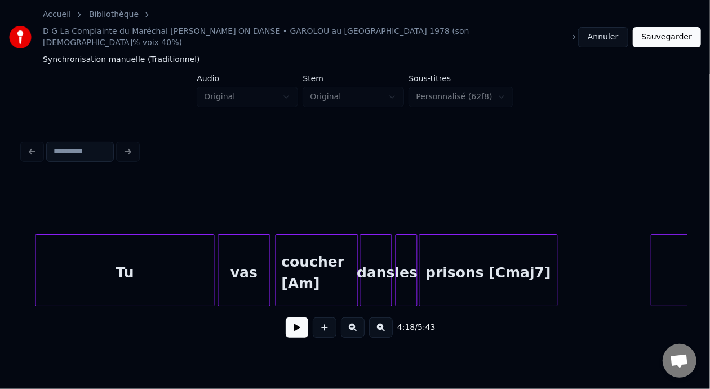
scroll to position [0, 22717]
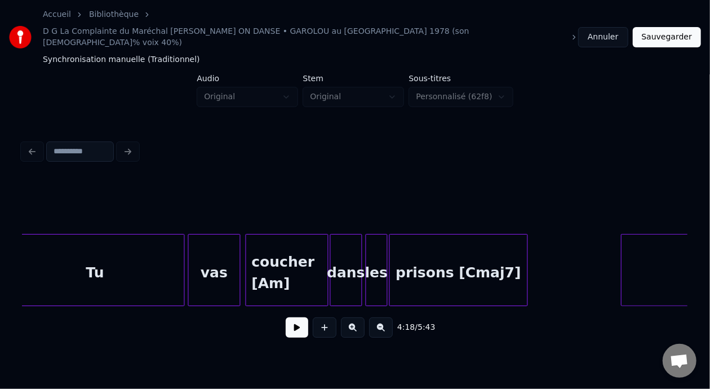
click at [144, 243] on div "Tu" at bounding box center [95, 273] width 178 height 77
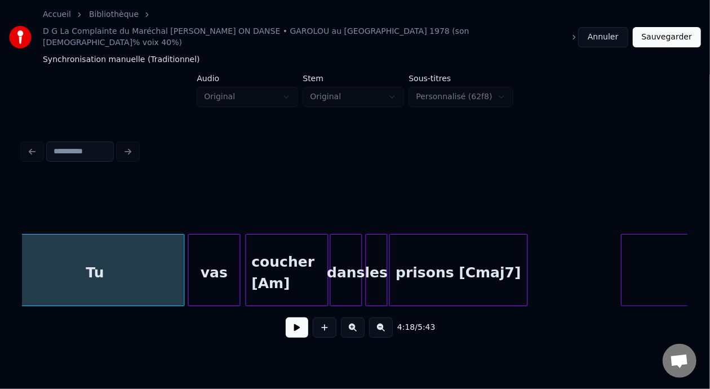
scroll to position [0, 22699]
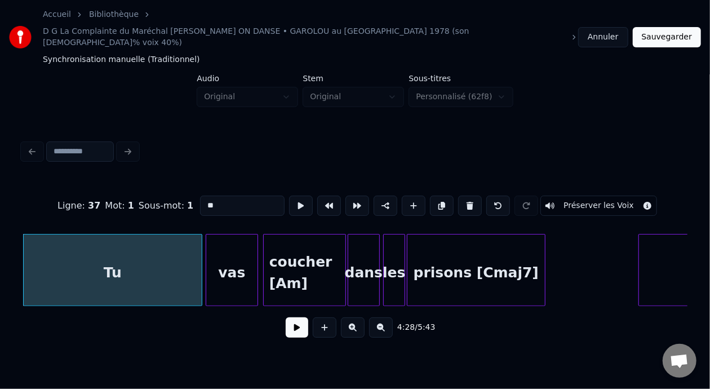
click at [299, 317] on button at bounding box center [297, 327] width 23 height 20
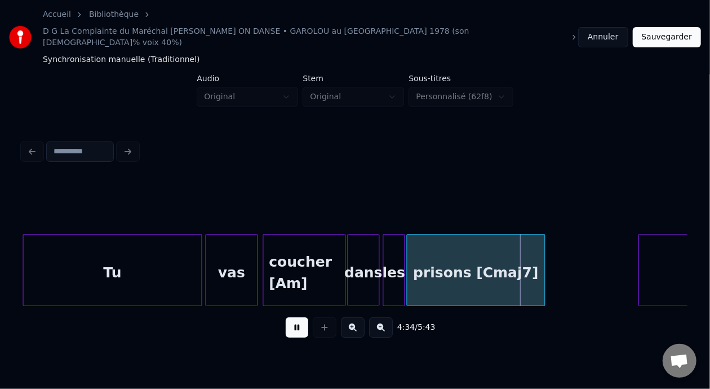
click at [295, 317] on button at bounding box center [297, 327] width 23 height 20
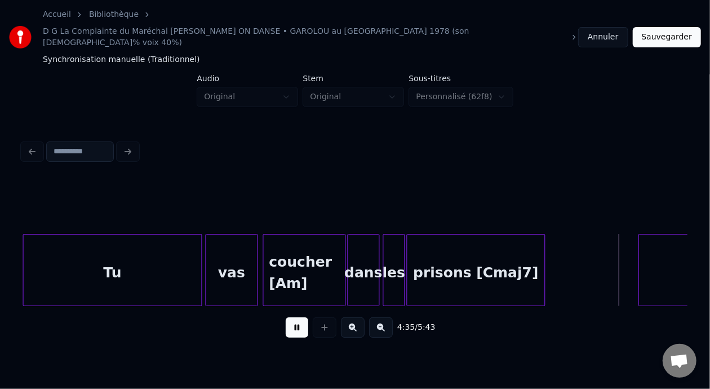
click at [295, 317] on button at bounding box center [297, 327] width 23 height 20
click at [477, 244] on div "prisons [Cmaj7]" at bounding box center [477, 273] width 138 height 77
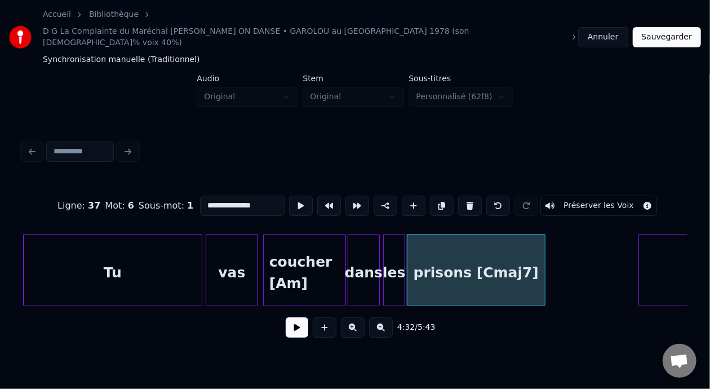
click at [212, 196] on input "**********" at bounding box center [242, 206] width 85 height 20
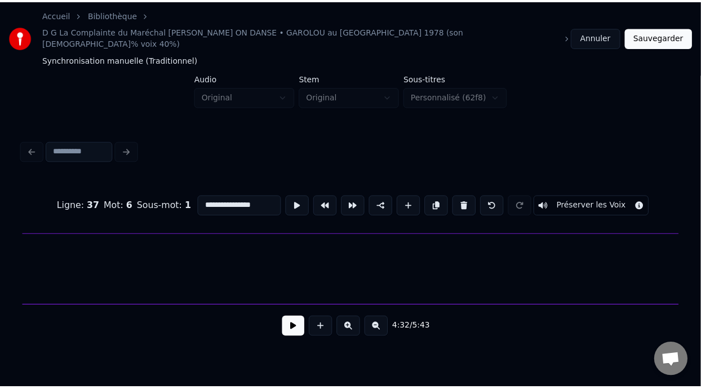
scroll to position [0, 25924]
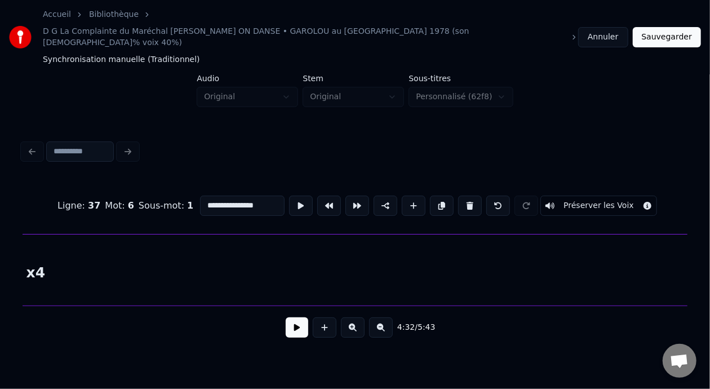
type input "**********"
click at [678, 27] on button "Sauvegarder" at bounding box center [667, 37] width 68 height 20
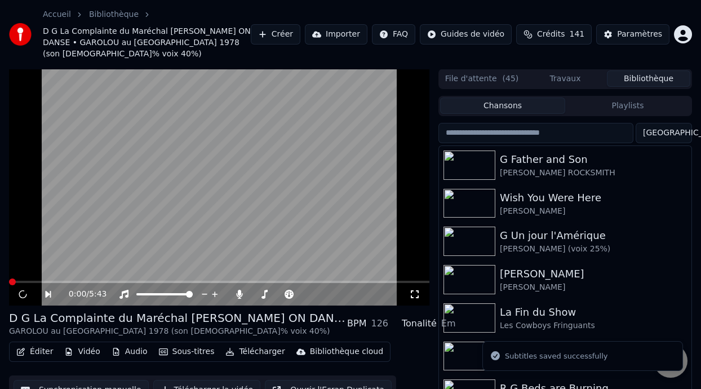
click at [629, 98] on button "Playlists" at bounding box center [628, 106] width 125 height 16
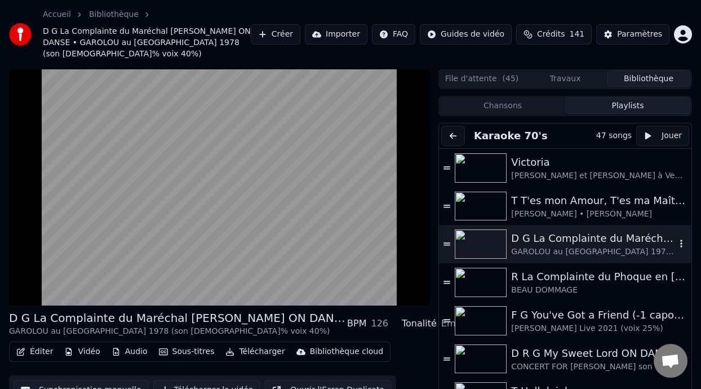
click at [581, 233] on div "D G La Complainte du Maréchal [PERSON_NAME] ON DANSE" at bounding box center [593, 239] width 165 height 16
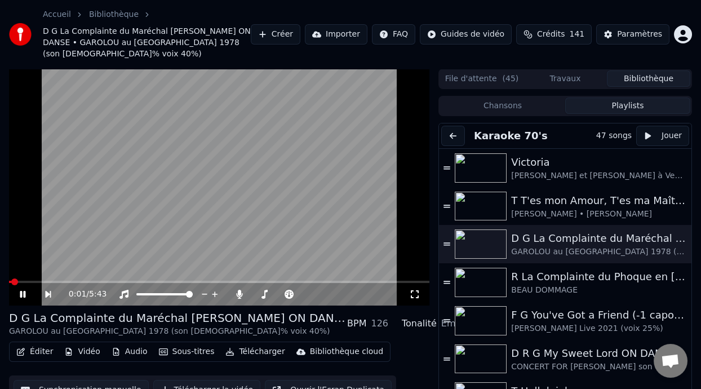
click at [46, 291] on icon at bounding box center [48, 294] width 6 height 7
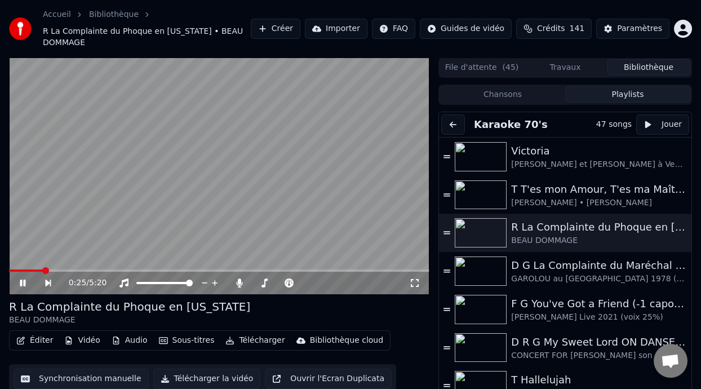
click at [20, 279] on icon at bounding box center [30, 283] width 25 height 9
click at [586, 258] on div "D G La Complainte du Maréchal [PERSON_NAME] ON DANSE" at bounding box center [593, 266] width 165 height 16
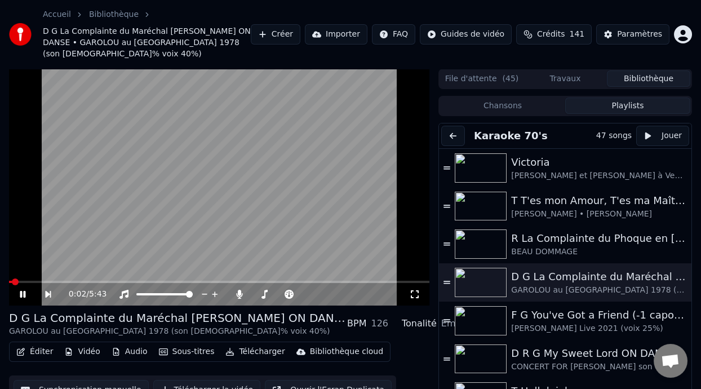
click at [20, 291] on icon at bounding box center [23, 294] width 6 height 7
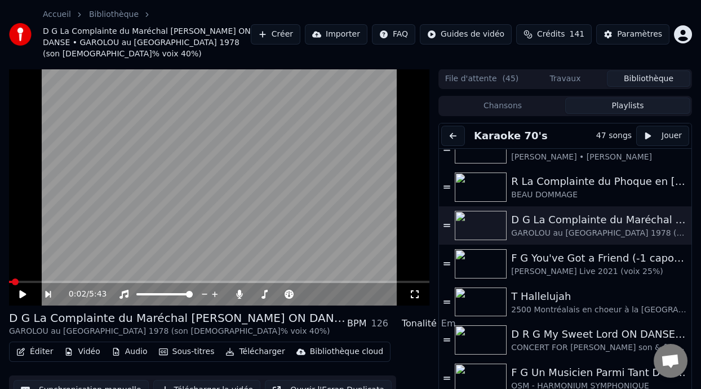
scroll to position [61, 0]
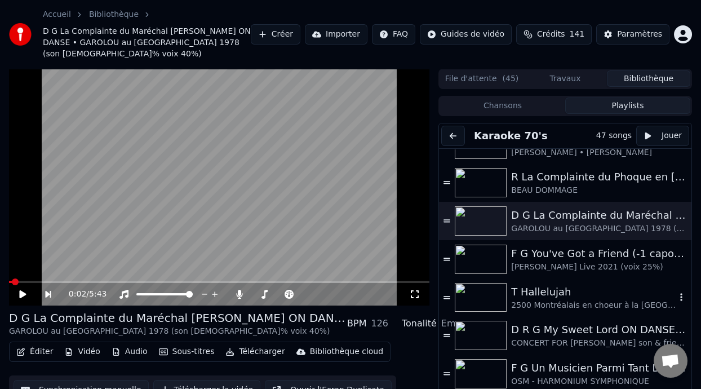
click at [582, 300] on div "2500 Montréalais en choeur à la [GEOGRAPHIC_DATA]" at bounding box center [593, 305] width 165 height 11
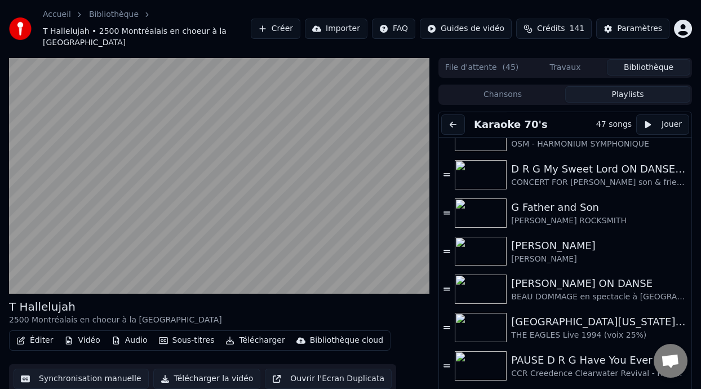
scroll to position [0, 0]
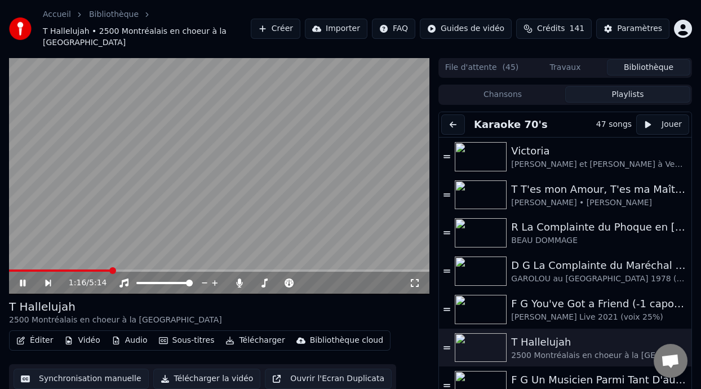
click at [23, 280] on icon at bounding box center [30, 283] width 25 height 9
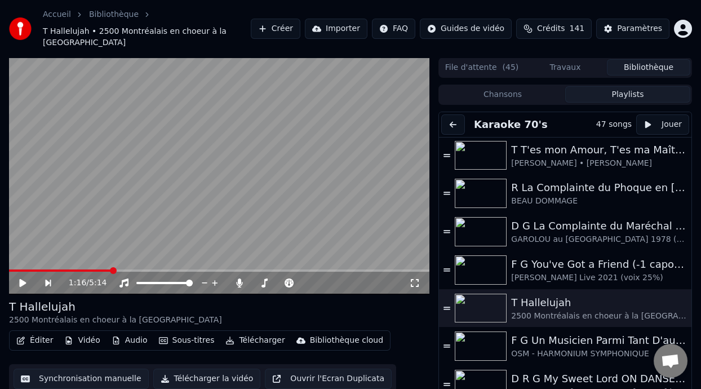
scroll to position [42, 0]
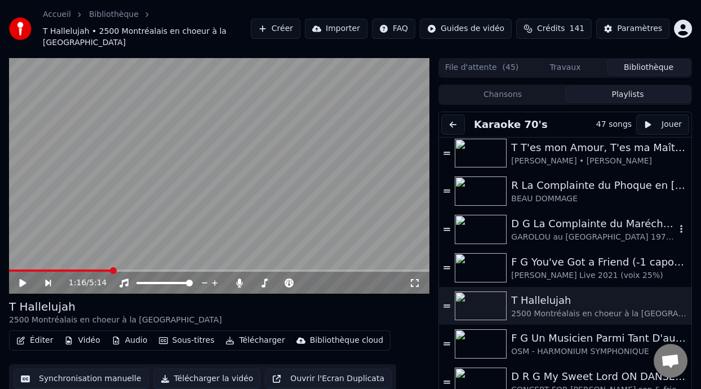
click at [580, 223] on div "D G La Complainte du Maréchal [PERSON_NAME] ON DANSE" at bounding box center [593, 224] width 165 height 16
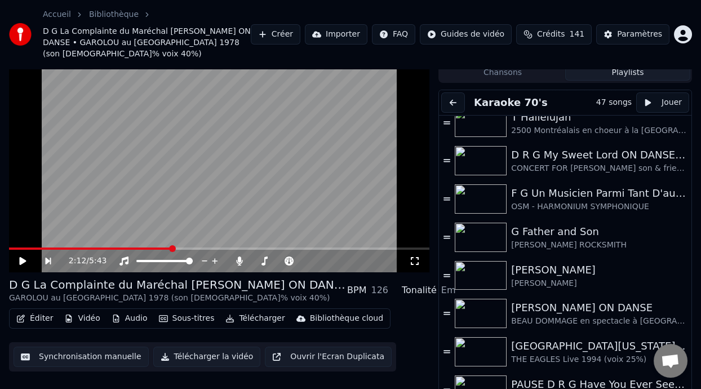
scroll to position [157, 0]
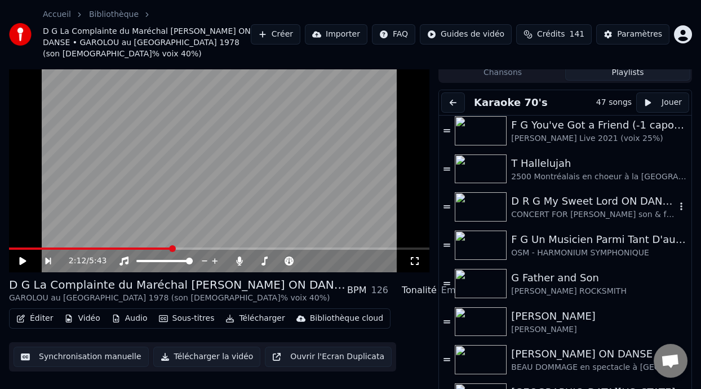
click at [585, 193] on div "D R G My Sweet Lord ON DANSE (0-2:58 capo 2)" at bounding box center [593, 201] width 165 height 16
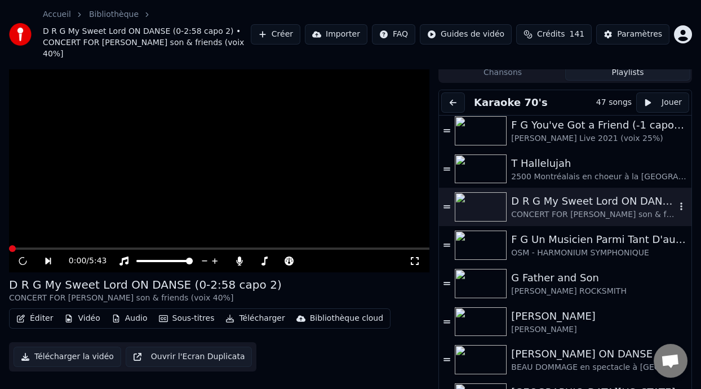
scroll to position [45, 0]
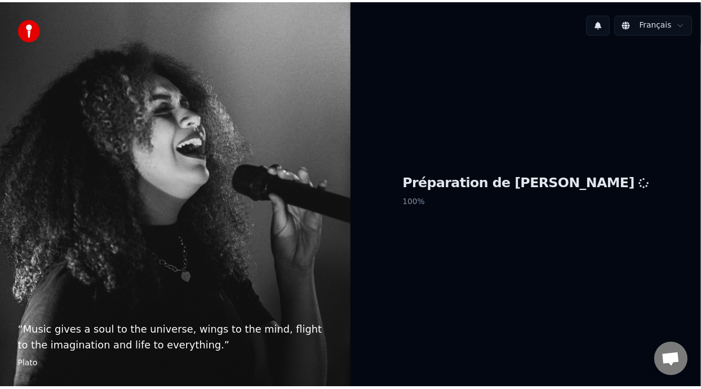
scroll to position [3, 0]
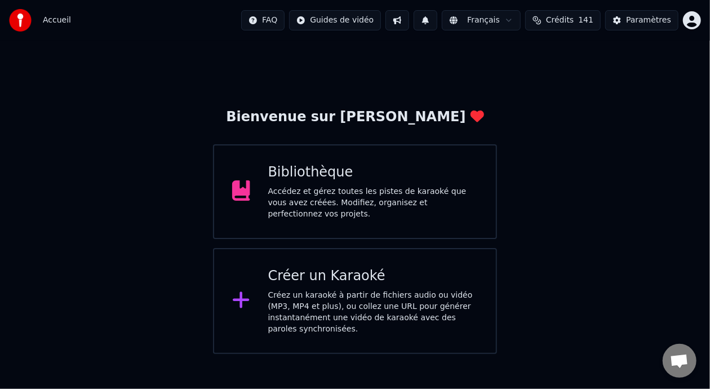
click at [370, 200] on div "Accédez et gérez toutes les pistes de karaoké que vous avez créées. Modifiez, o…" at bounding box center [373, 203] width 210 height 34
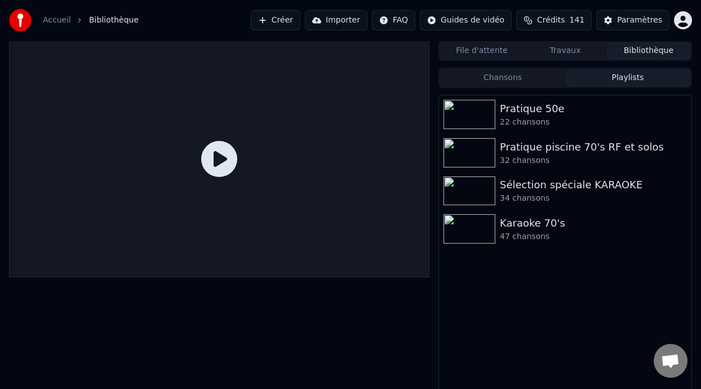
click at [635, 80] on button "Playlists" at bounding box center [628, 78] width 125 height 16
click at [562, 223] on div "Karaoke 70's" at bounding box center [588, 223] width 176 height 16
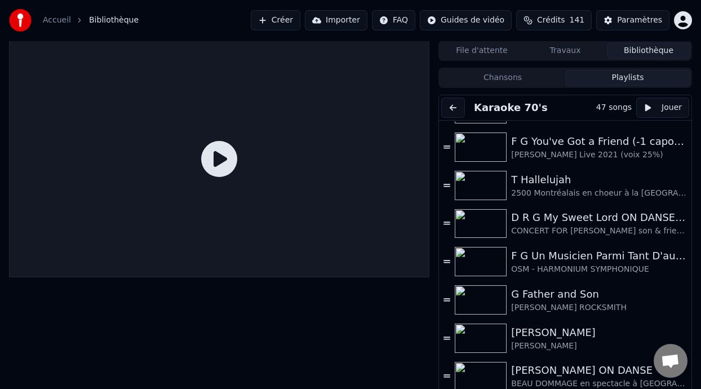
scroll to position [165, 0]
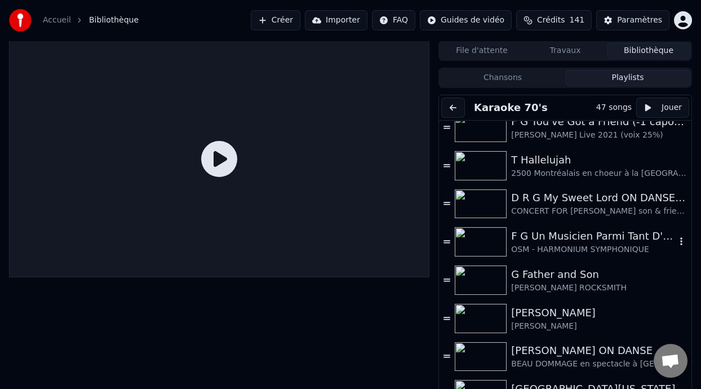
click at [594, 242] on div "F G Un Musicien Parmi Tant D'autres (-5% choeurs 40%)" at bounding box center [593, 236] width 165 height 16
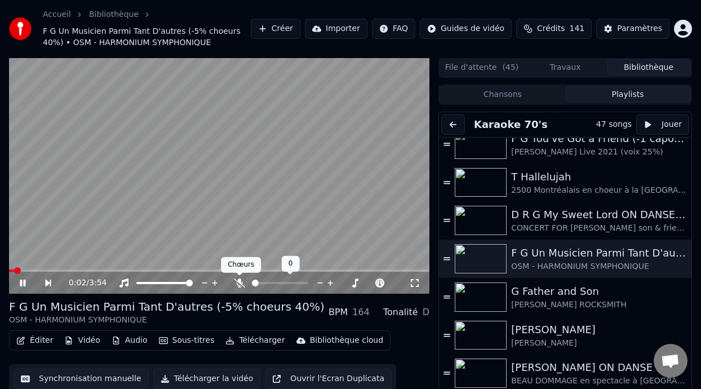
click at [239, 281] on icon at bounding box center [239, 283] width 11 height 9
click at [239, 281] on icon at bounding box center [239, 283] width 6 height 9
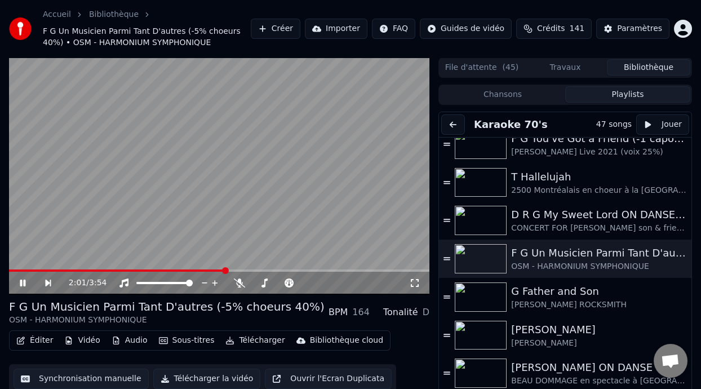
click at [225, 268] on span at bounding box center [225, 270] width 7 height 7
click at [21, 280] on icon at bounding box center [23, 283] width 6 height 7
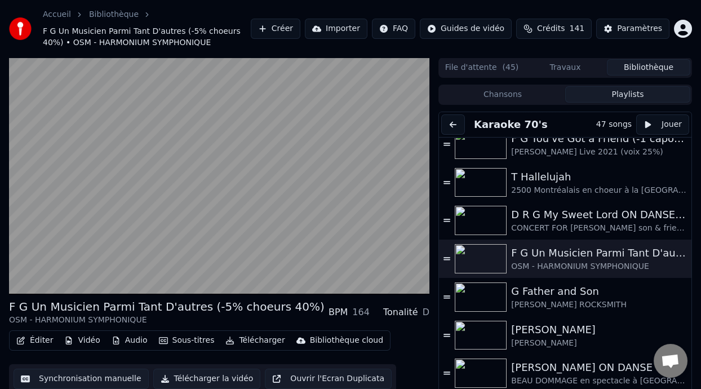
scroll to position [33, 0]
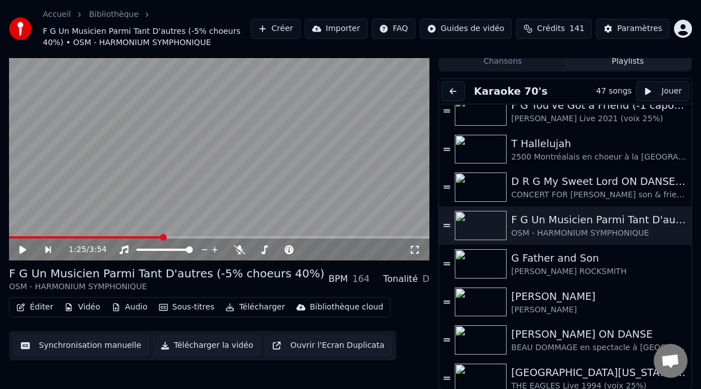
click at [22, 247] on icon at bounding box center [22, 250] width 7 height 8
click at [290, 249] on icon at bounding box center [289, 249] width 9 height 9
click at [316, 249] on span at bounding box center [316, 250] width 28 height 2
click at [414, 250] on icon at bounding box center [414, 249] width 11 height 9
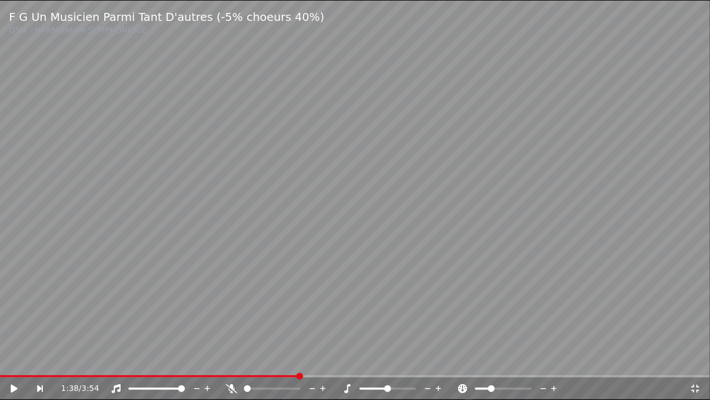
click at [15, 387] on icon at bounding box center [14, 389] width 7 height 8
